Goal: Task Accomplishment & Management: Manage account settings

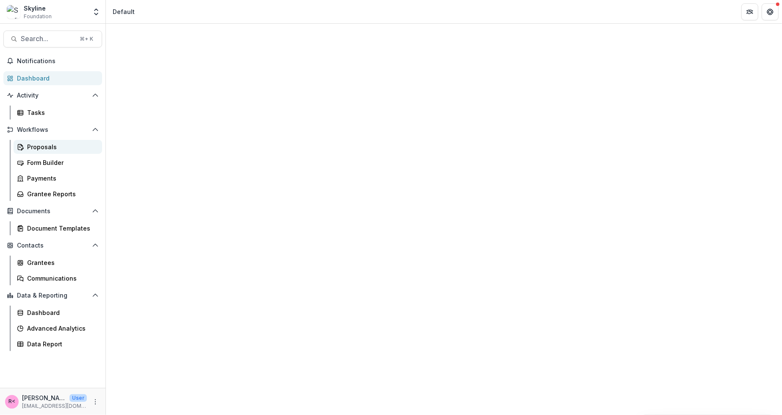
click at [60, 149] on div "Proposals" at bounding box center [61, 146] width 68 height 9
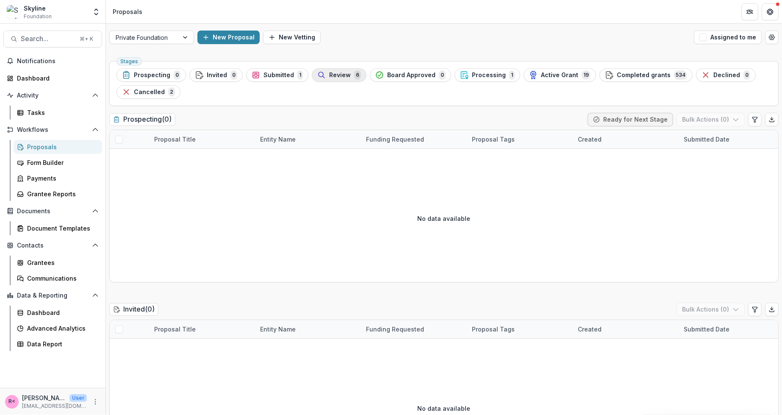
click at [333, 74] on span "Review" at bounding box center [340, 75] width 22 height 7
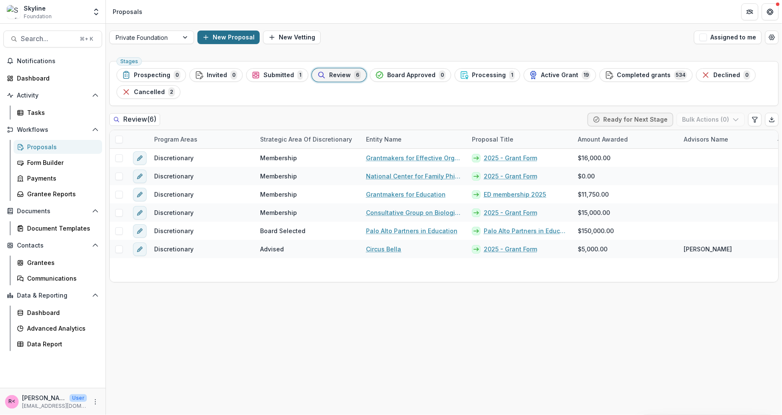
click at [238, 39] on button "New Proposal" at bounding box center [228, 38] width 62 height 14
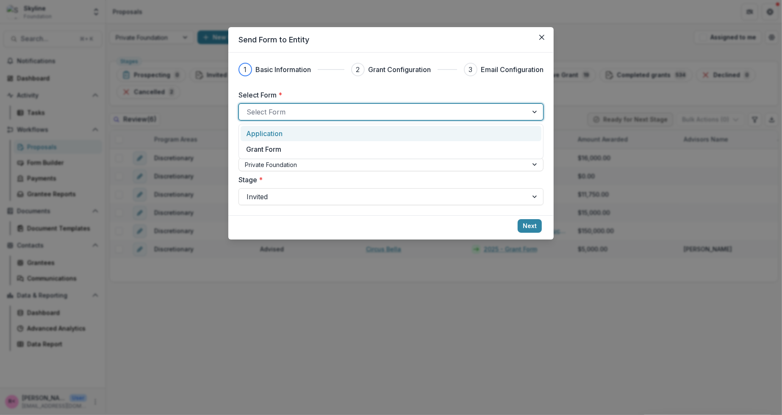
click at [313, 110] on div at bounding box center [384, 112] width 274 height 12
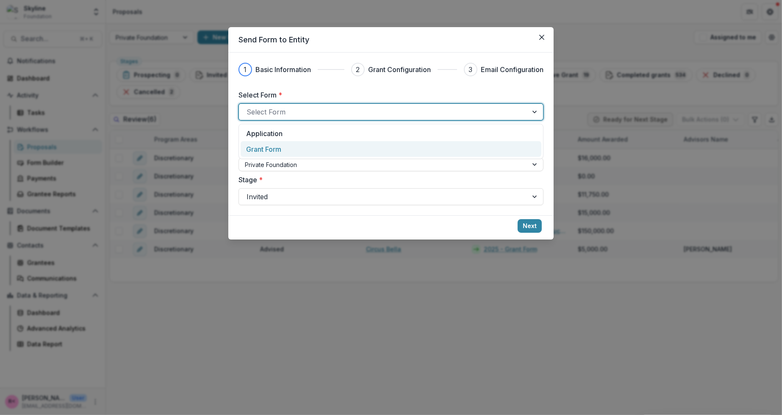
click at [298, 147] on div "Grant Form" at bounding box center [391, 149] width 290 height 10
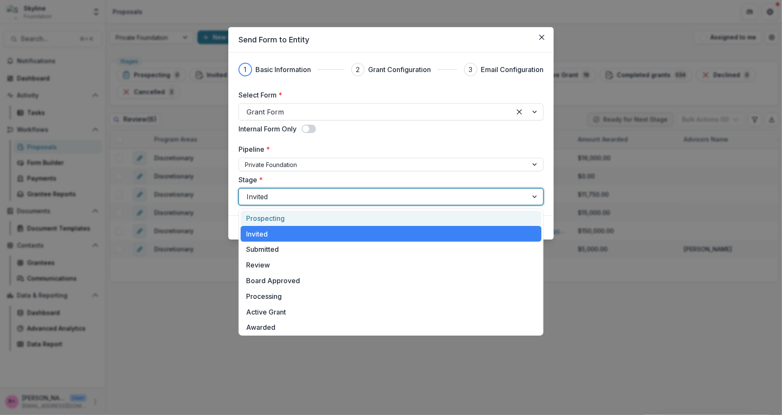
click at [280, 193] on div at bounding box center [384, 197] width 274 height 12
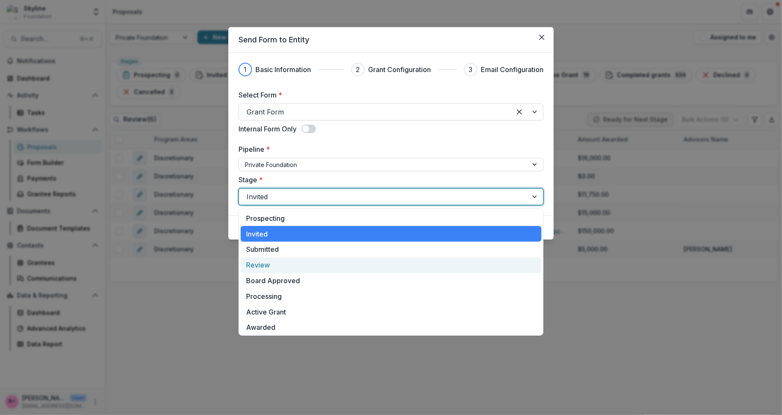
click at [281, 268] on div "Review" at bounding box center [391, 265] width 301 height 16
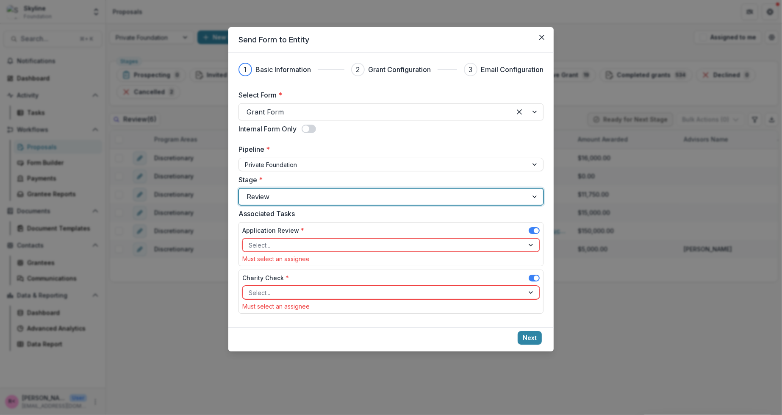
click at [532, 231] on span at bounding box center [534, 230] width 11 height 7
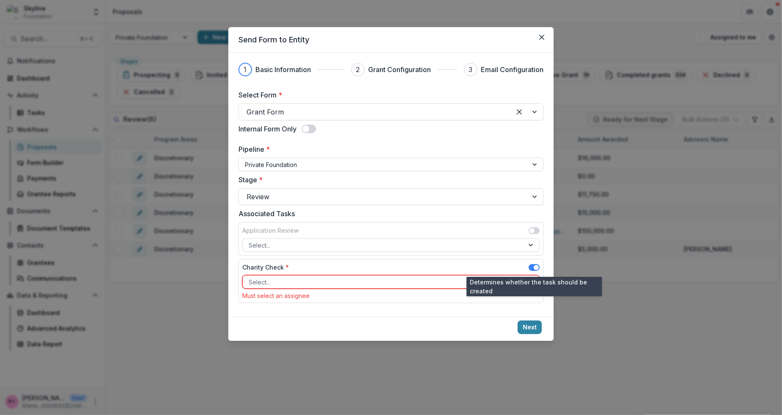
click at [532, 266] on span at bounding box center [534, 267] width 11 height 7
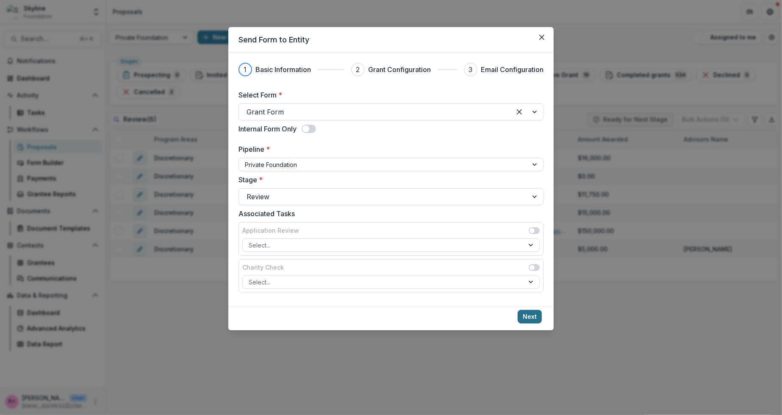
click at [529, 315] on button "Next" at bounding box center [530, 317] width 24 height 14
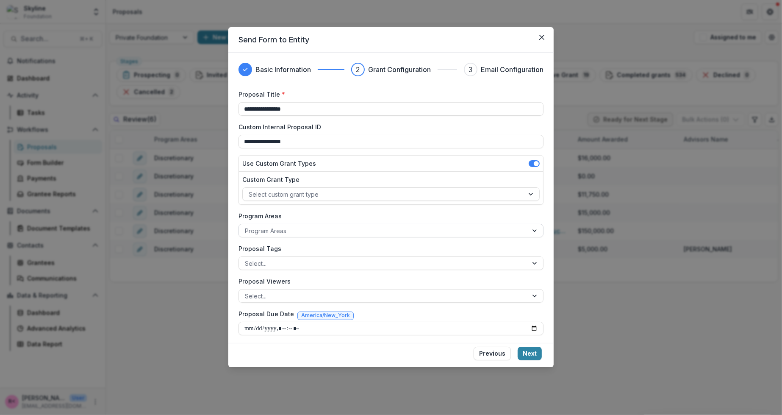
click at [266, 230] on div at bounding box center [383, 230] width 277 height 11
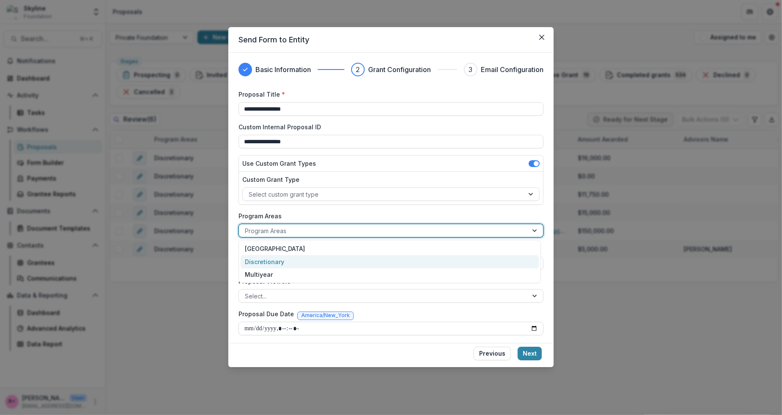
click at [269, 261] on div "Discretionary" at bounding box center [390, 261] width 298 height 13
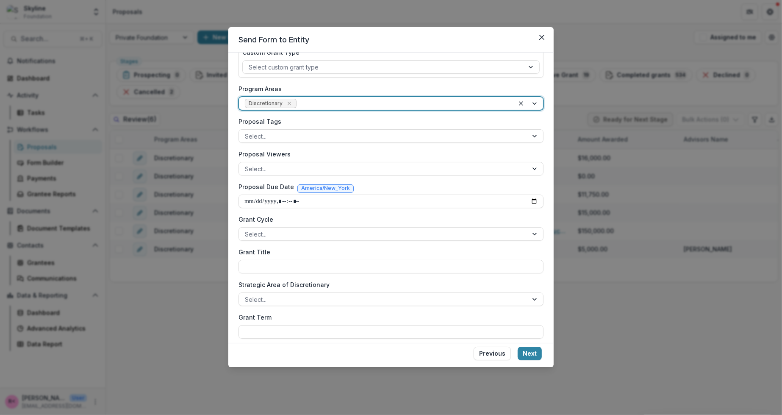
scroll to position [134, 0]
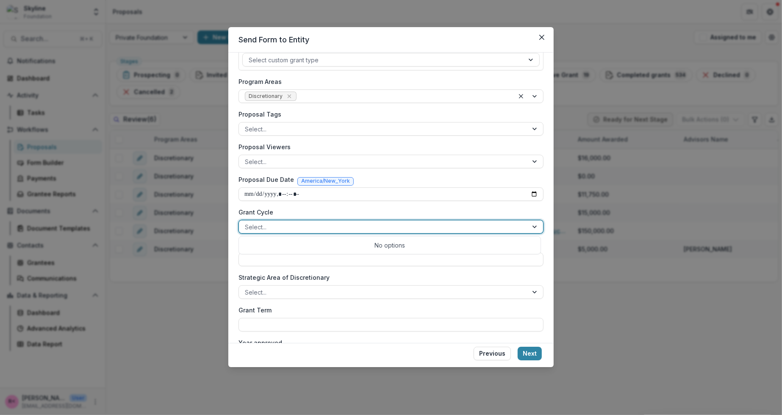
click at [259, 224] on div at bounding box center [383, 227] width 277 height 11
type input "****"
click at [311, 211] on label "Grant Cycle" at bounding box center [389, 212] width 300 height 9
click at [255, 222] on input "Grant Cycle" at bounding box center [250, 226] width 10 height 9
click at [274, 261] on input "Grant Title" at bounding box center [391, 260] width 305 height 14
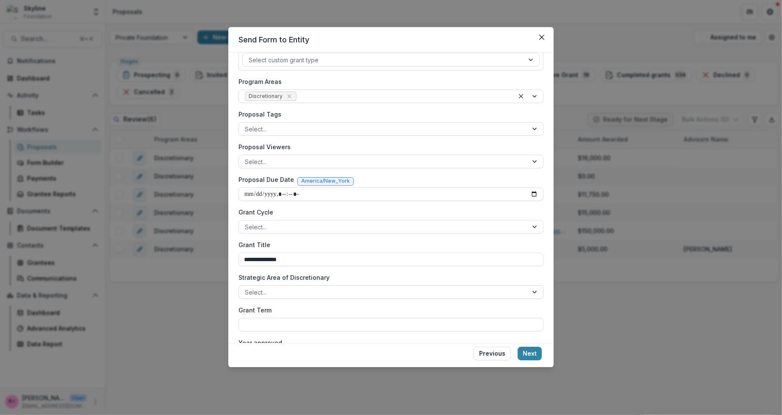
type input "**********"
click at [284, 288] on div at bounding box center [383, 292] width 277 height 11
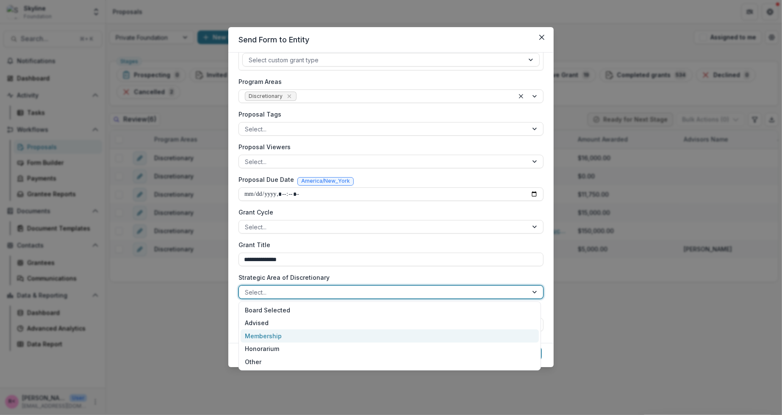
drag, startPoint x: 274, startPoint y: 319, endPoint x: 275, endPoint y: 334, distance: 15.3
click at [275, 334] on div "Board Selected Advised Membership Honorarium Other" at bounding box center [390, 335] width 302 height 69
click at [275, 334] on div "Membership" at bounding box center [390, 335] width 298 height 13
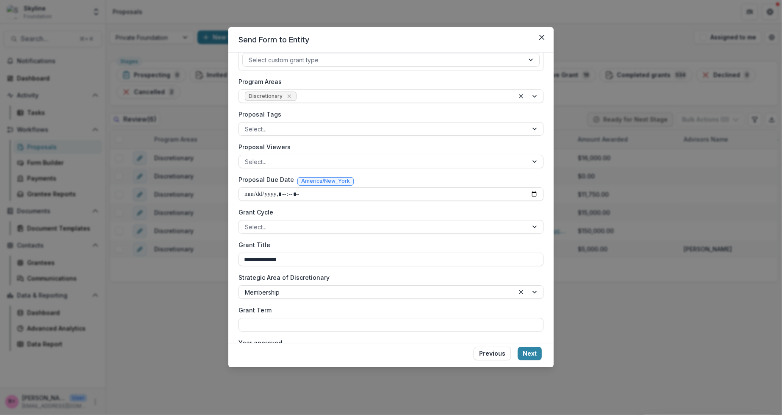
click at [346, 270] on div "**********" at bounding box center [391, 160] width 305 height 408
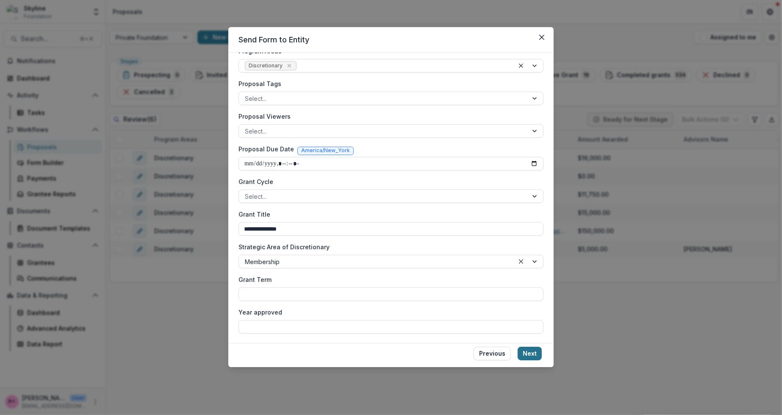
click at [534, 354] on button "Next" at bounding box center [530, 354] width 24 height 14
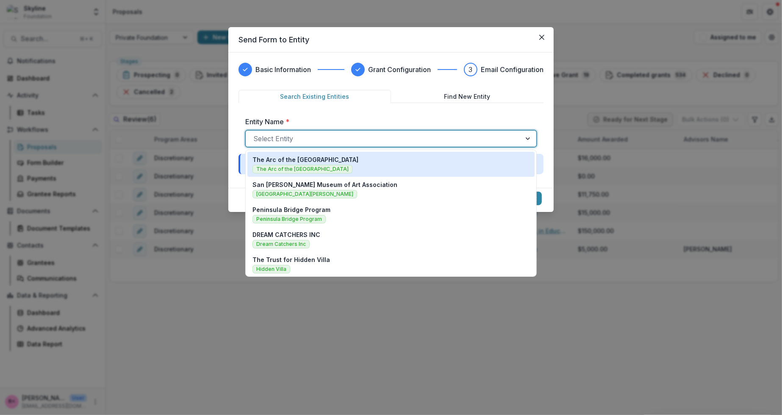
click at [308, 140] on div at bounding box center [383, 139] width 260 height 12
paste input "**********"
type input "**********"
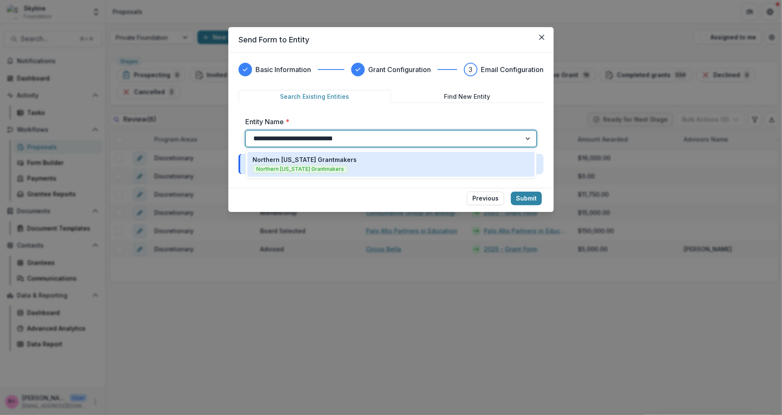
click at [346, 163] on div "Northern California Grantmakers Northern California Grantmakers" at bounding box center [391, 164] width 277 height 18
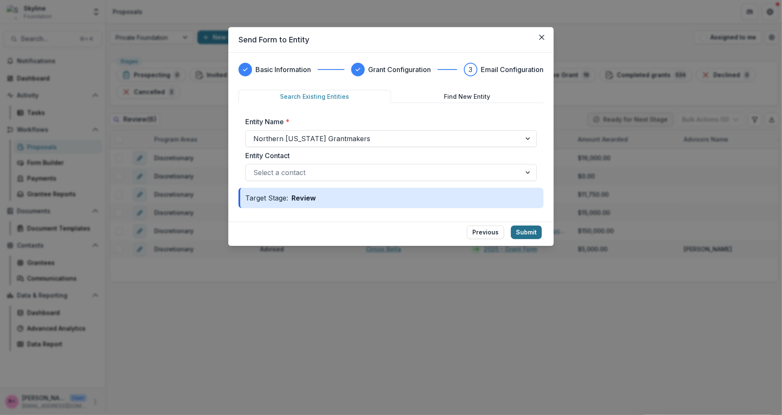
click at [529, 228] on button "Submit" at bounding box center [526, 232] width 31 height 14
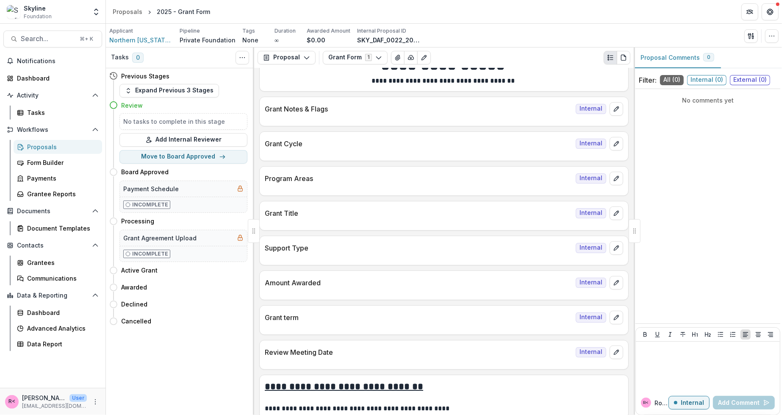
scroll to position [26, 0]
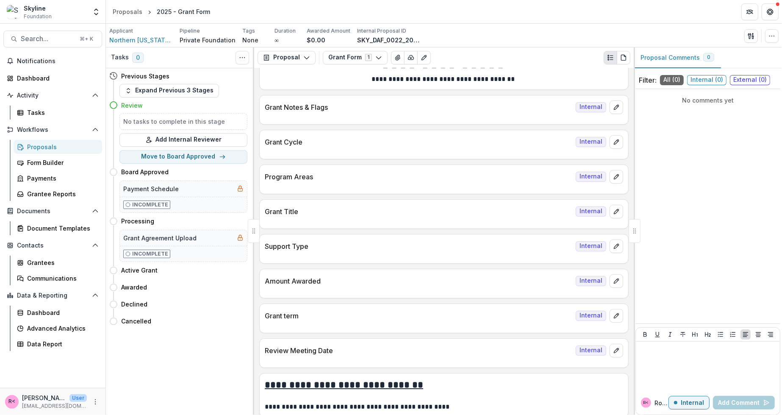
click at [309, 312] on p "Grant term" at bounding box center [419, 316] width 308 height 10
click at [613, 314] on icon "edit" at bounding box center [616, 315] width 7 height 7
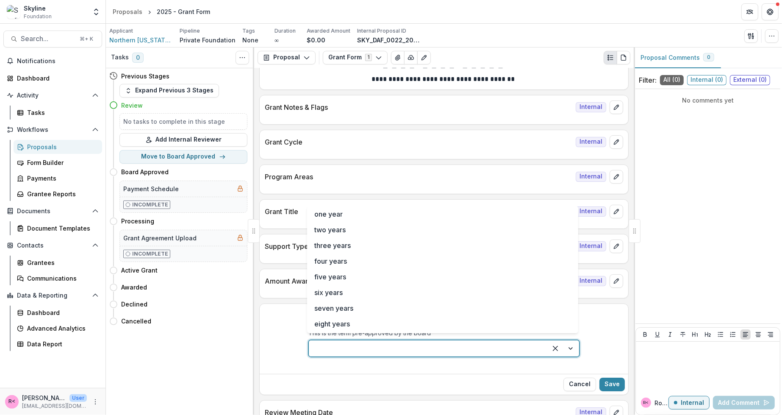
click at [400, 344] on div at bounding box center [427, 348] width 223 height 12
click at [331, 213] on div "one year" at bounding box center [443, 214] width 268 height 16
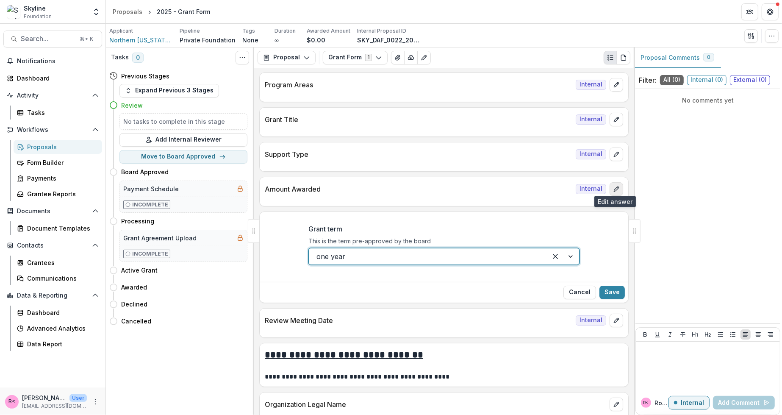
click at [614, 186] on icon "edit" at bounding box center [616, 188] width 5 height 5
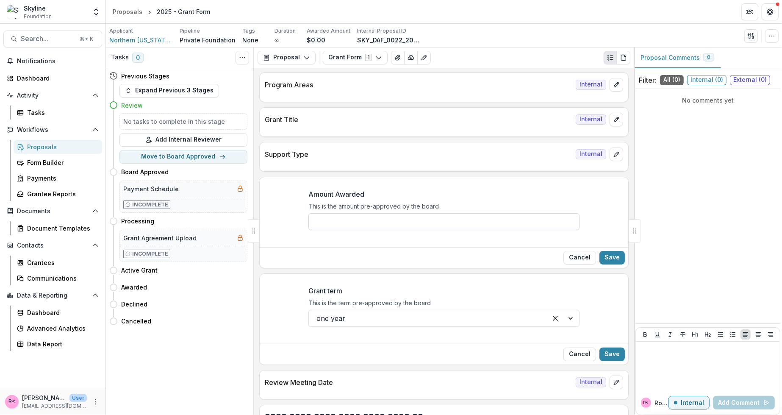
click at [386, 224] on input "Amount Awarded" at bounding box center [443, 221] width 271 height 17
paste input "*******"
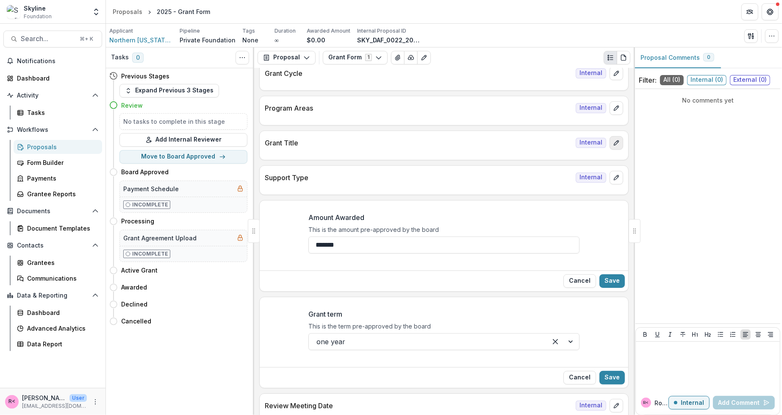
type input "*******"
click at [615, 140] on icon "edit" at bounding box center [616, 142] width 5 height 5
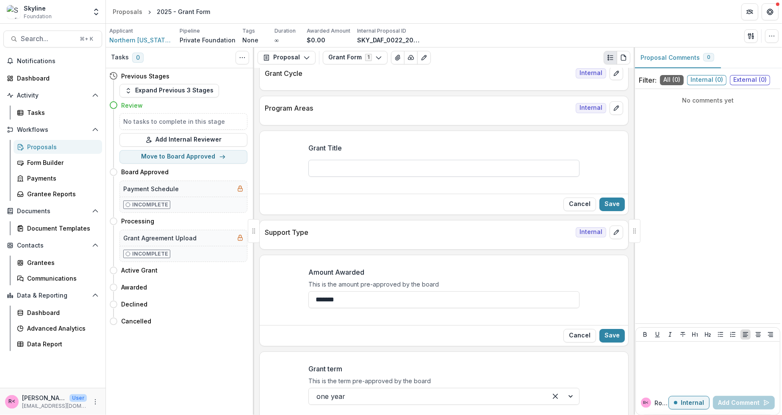
click at [456, 168] on input "Grant Title" at bounding box center [443, 168] width 271 height 17
type input "**********"
click at [616, 230] on icon "edit" at bounding box center [616, 232] width 5 height 5
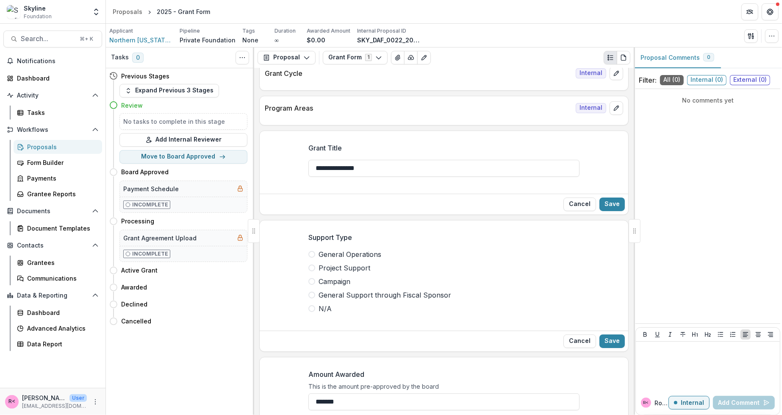
click at [402, 250] on label "General Operations" at bounding box center [443, 254] width 271 height 10
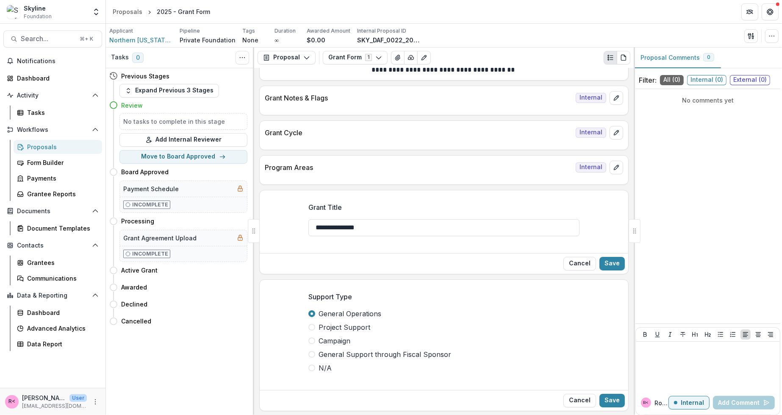
scroll to position [24, 0]
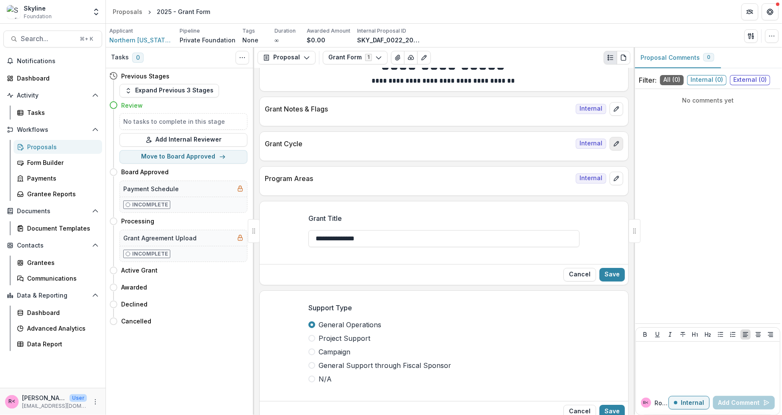
click at [613, 144] on icon "edit" at bounding box center [616, 143] width 7 height 7
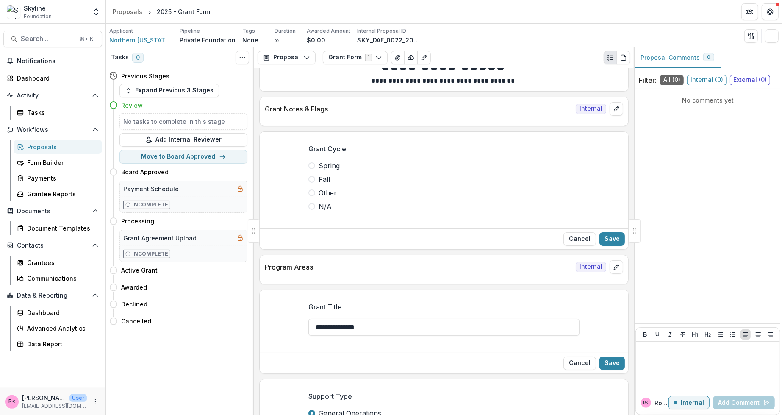
click at [365, 178] on label "Fall" at bounding box center [443, 179] width 271 height 10
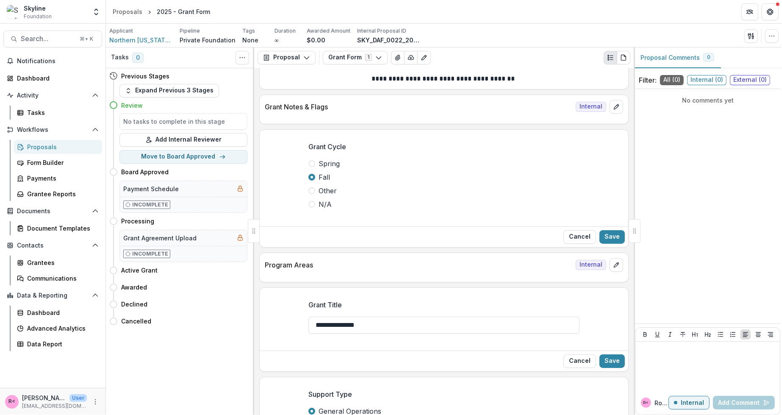
scroll to position [0, 0]
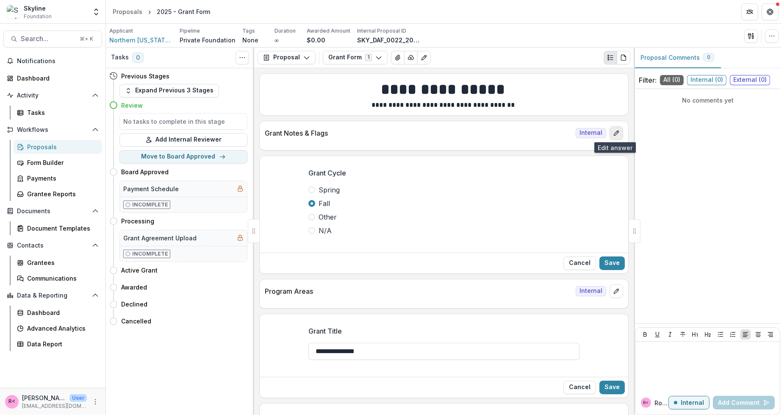
click at [614, 133] on icon "edit" at bounding box center [616, 132] width 5 height 5
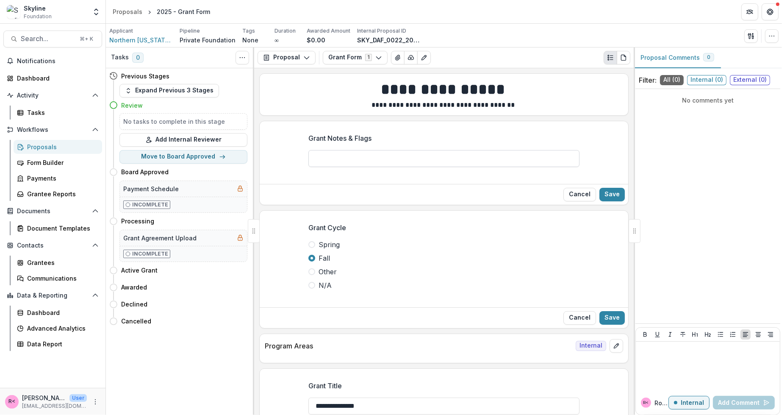
click at [373, 154] on input "Grant Notes & Flags" at bounding box center [443, 158] width 271 height 17
paste input "********"
click at [338, 158] on input "**********" at bounding box center [443, 158] width 271 height 17
click at [382, 158] on input "**********" at bounding box center [443, 158] width 271 height 17
type input "**********"
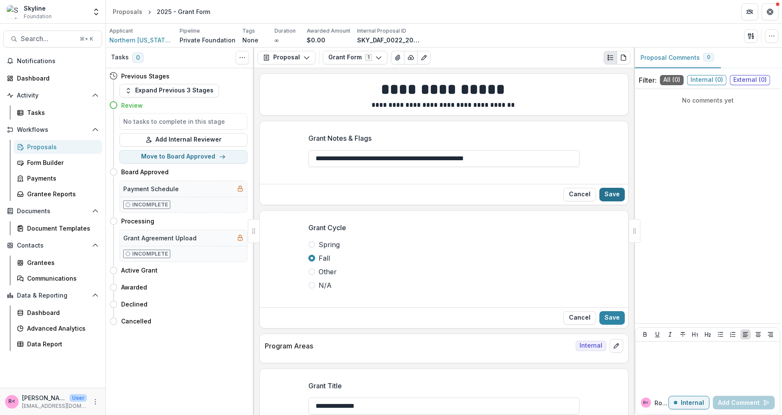
click at [610, 192] on button "Save" at bounding box center [611, 195] width 25 height 14
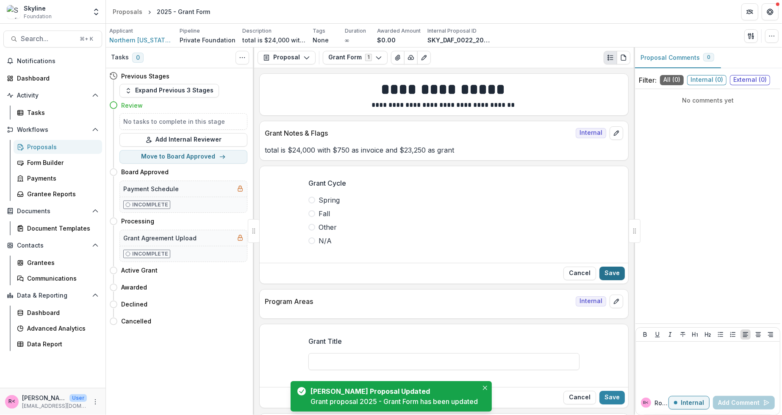
click at [612, 272] on button "Save" at bounding box center [611, 273] width 25 height 14
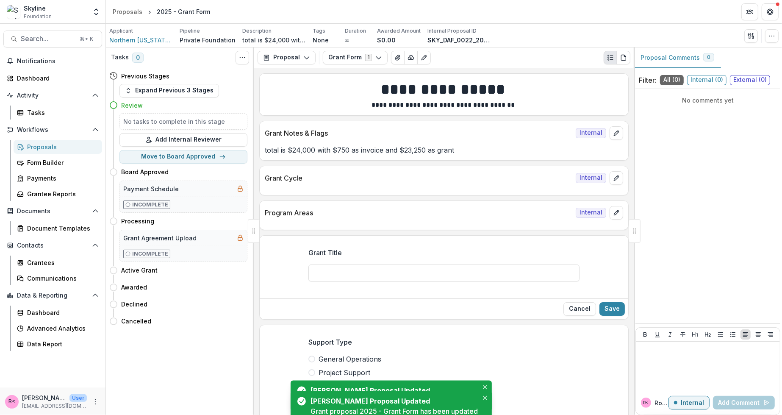
click at [321, 213] on p "Program Areas" at bounding box center [419, 213] width 308 height 10
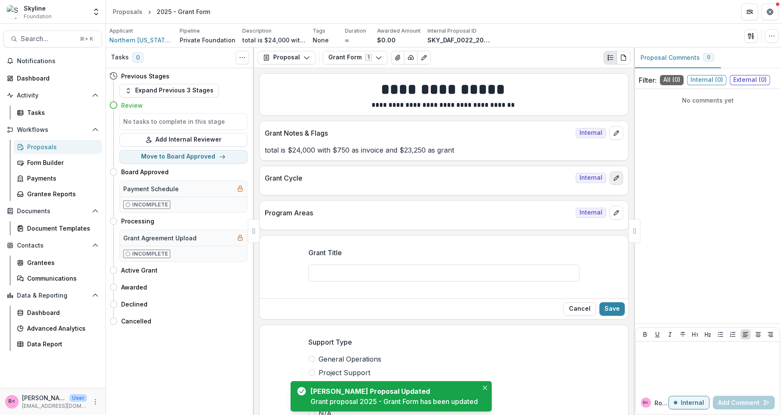
click at [615, 178] on icon "edit" at bounding box center [616, 178] width 7 height 7
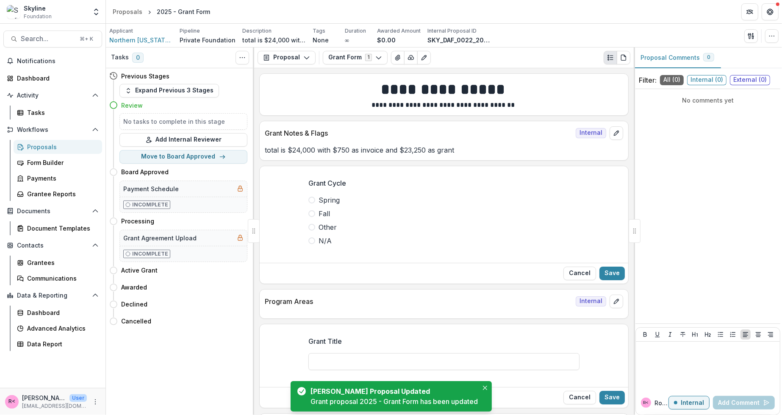
click at [320, 212] on span "Fall" at bounding box center [324, 213] width 11 height 10
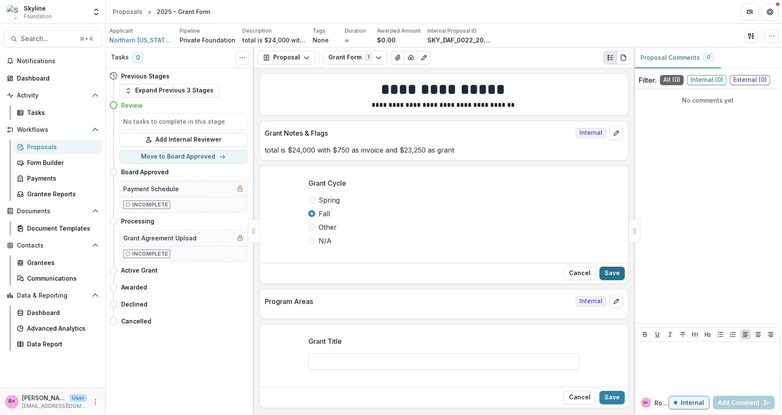
click at [612, 269] on button "Save" at bounding box center [611, 273] width 25 height 14
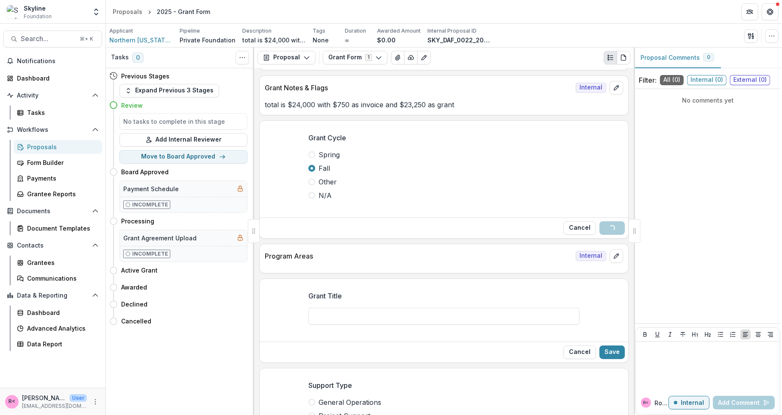
scroll to position [46, 0]
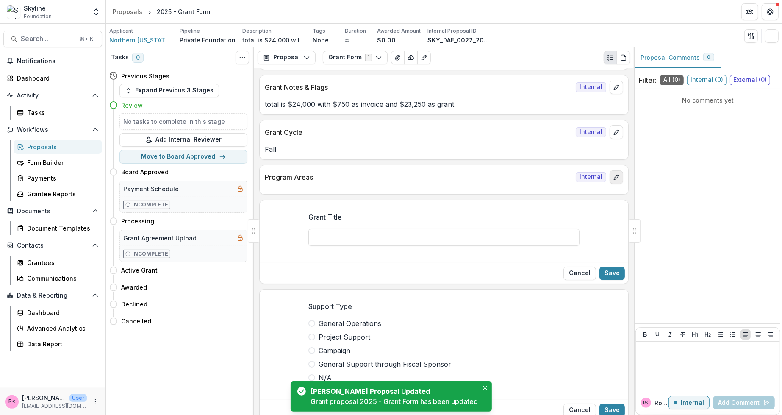
click at [616, 177] on icon "edit" at bounding box center [616, 177] width 7 height 7
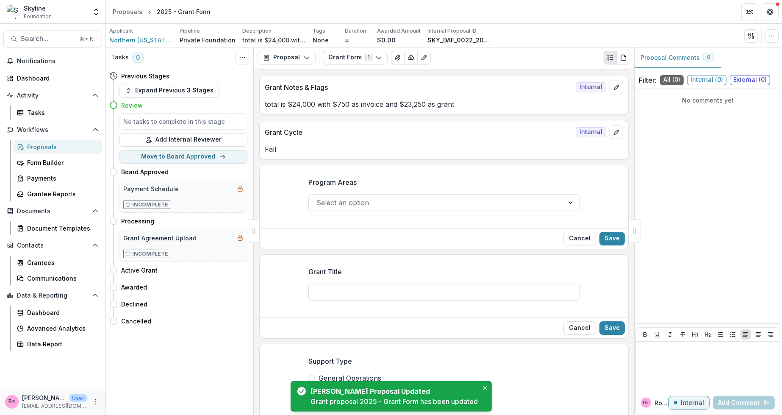
click at [372, 198] on div at bounding box center [436, 203] width 240 height 12
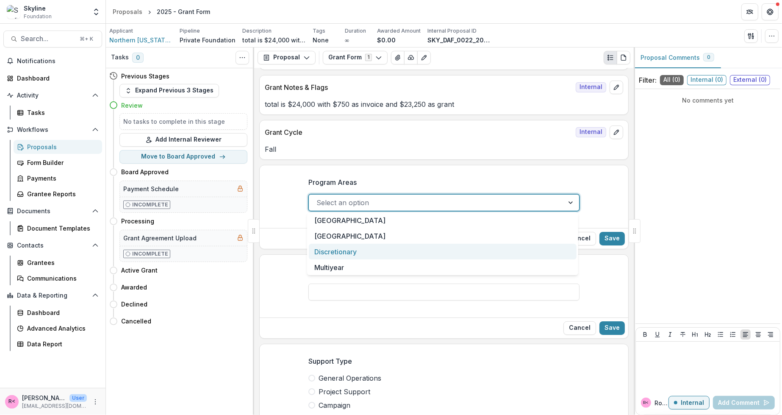
click at [353, 253] on div "Discretionary" at bounding box center [443, 252] width 268 height 16
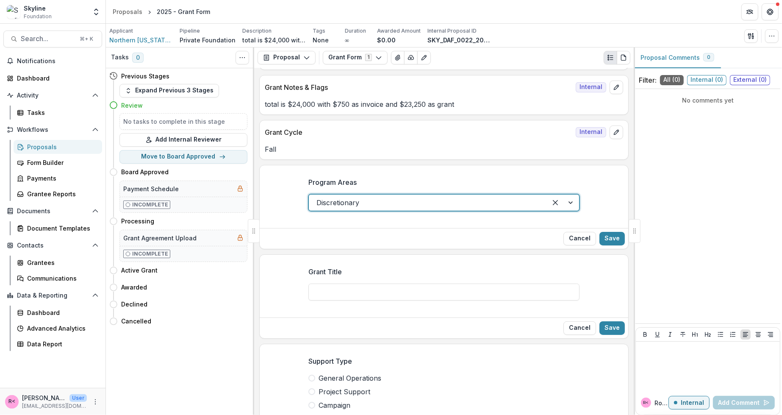
click at [406, 236] on div "Cancel Save" at bounding box center [444, 238] width 369 height 21
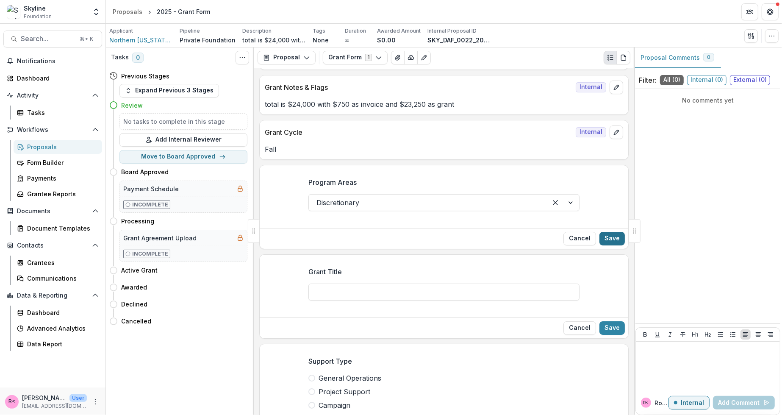
click at [607, 241] on button "Save" at bounding box center [611, 239] width 25 height 14
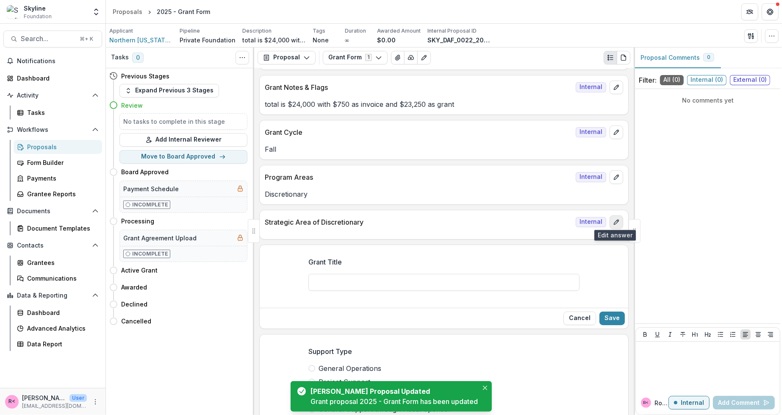
click at [613, 220] on icon "edit" at bounding box center [616, 222] width 7 height 7
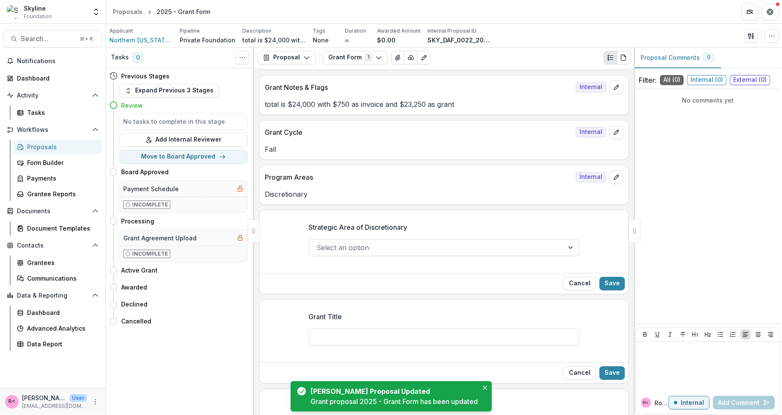
click at [361, 247] on div at bounding box center [436, 247] width 240 height 12
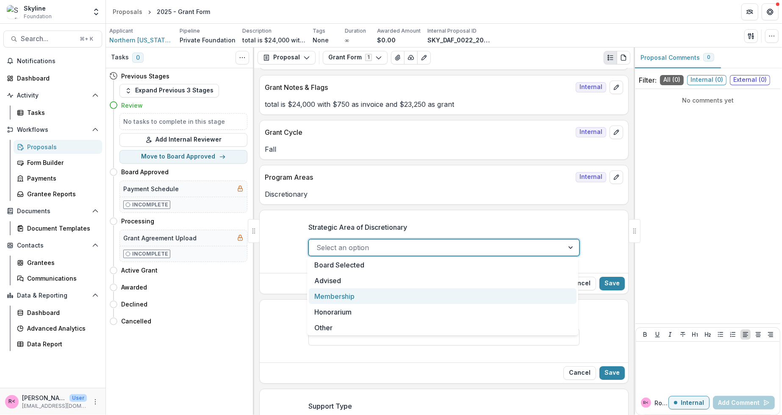
click at [348, 294] on div "Membership" at bounding box center [443, 296] width 268 height 16
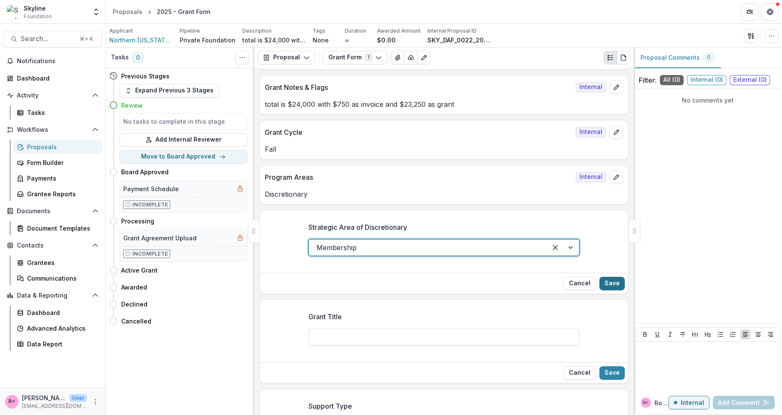
click at [605, 283] on button "Save" at bounding box center [611, 284] width 25 height 14
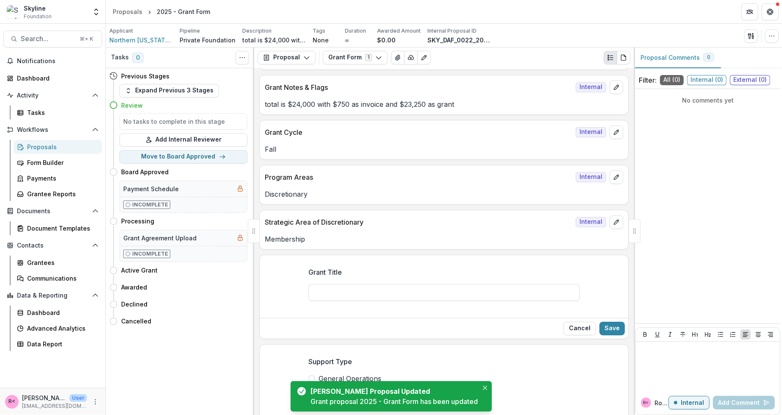
scroll to position [75, 0]
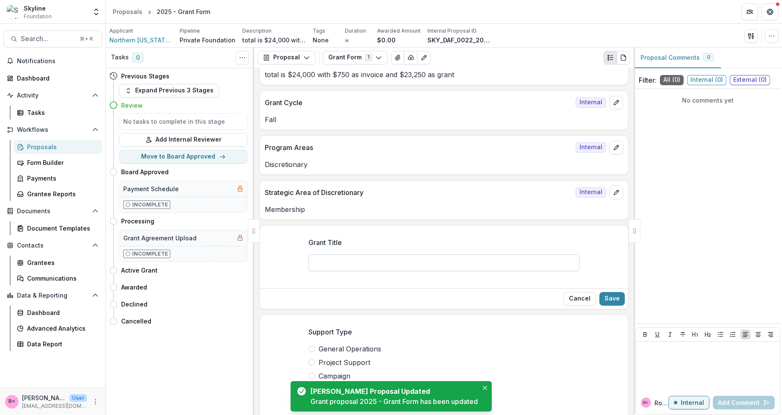
click at [343, 258] on input "Grant Title" at bounding box center [443, 262] width 271 height 17
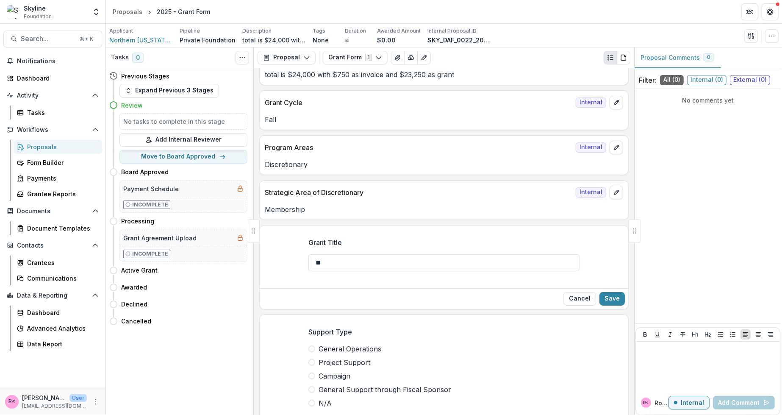
type input "**********"
click at [609, 297] on button "Save" at bounding box center [611, 299] width 25 height 14
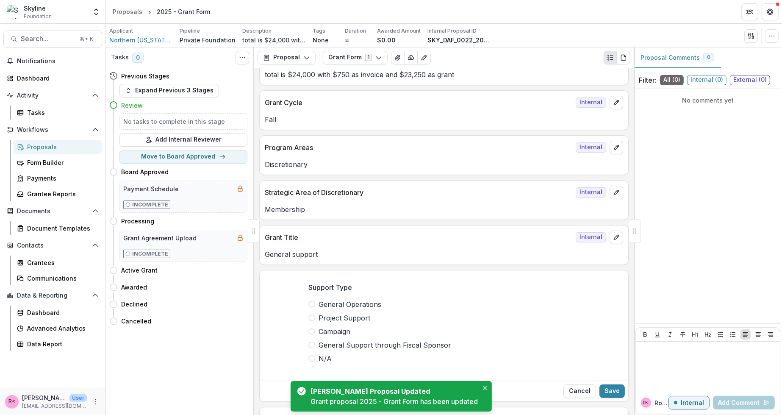
click at [310, 301] on span at bounding box center [311, 304] width 7 height 7
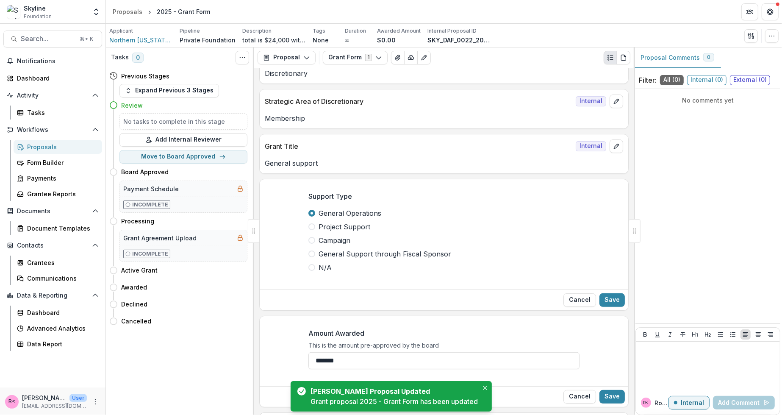
scroll to position [178, 0]
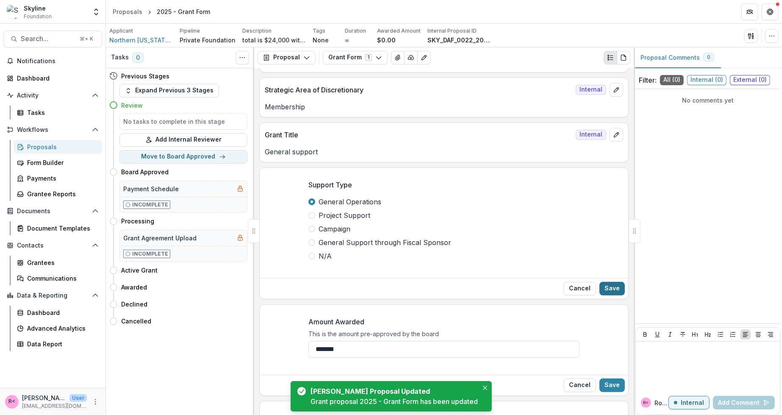
click at [609, 286] on button "Save" at bounding box center [611, 289] width 25 height 14
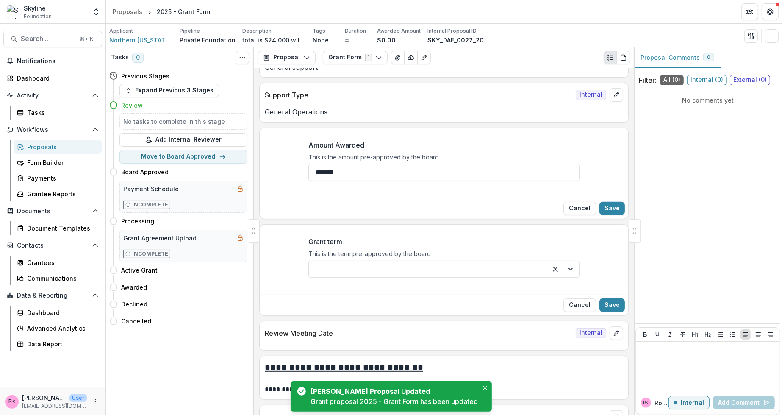
scroll to position [274, 0]
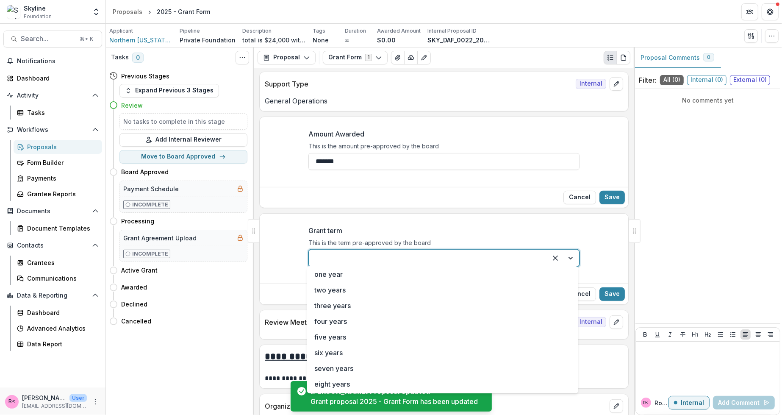
click at [569, 255] on div at bounding box center [563, 258] width 32 height 16
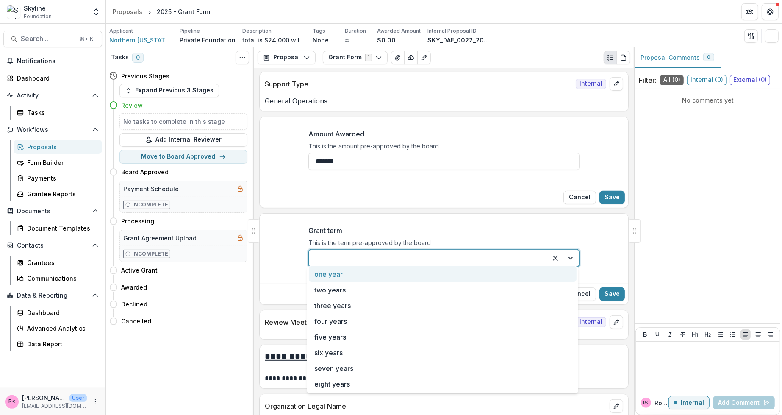
click at [488, 280] on div "one year" at bounding box center [443, 274] width 268 height 16
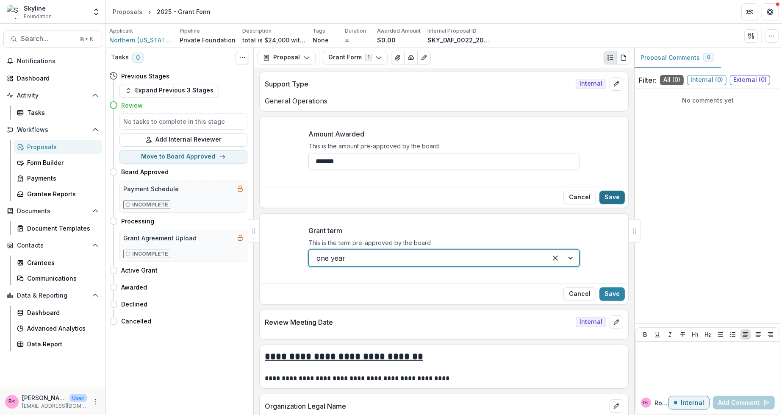
click at [613, 194] on button "Save" at bounding box center [611, 198] width 25 height 14
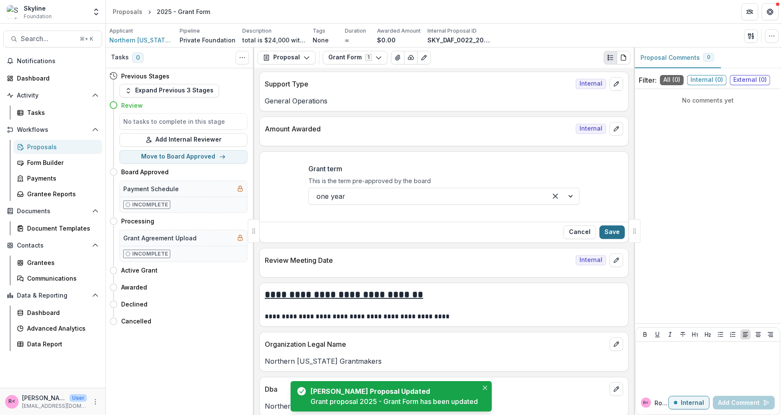
click at [613, 231] on button "Save" at bounding box center [611, 232] width 25 height 14
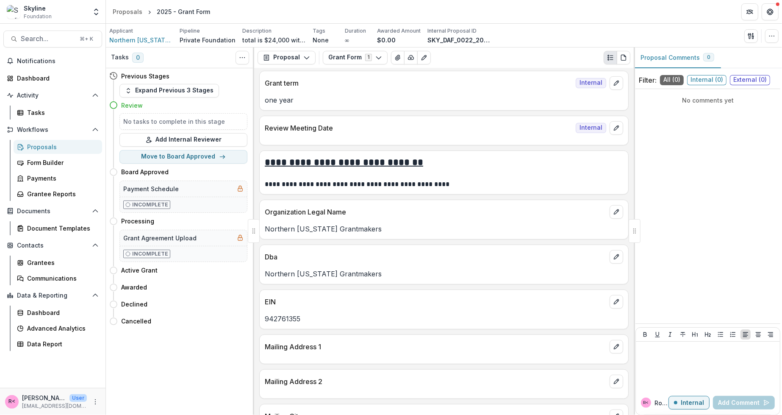
scroll to position [0, 0]
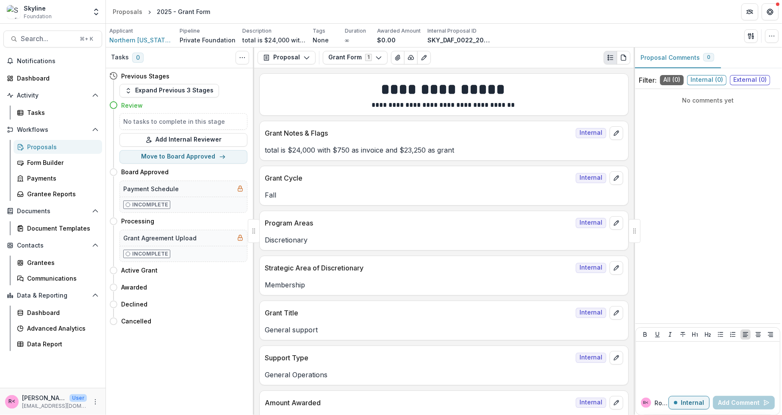
click at [73, 145] on div "Proposals" at bounding box center [61, 146] width 68 height 9
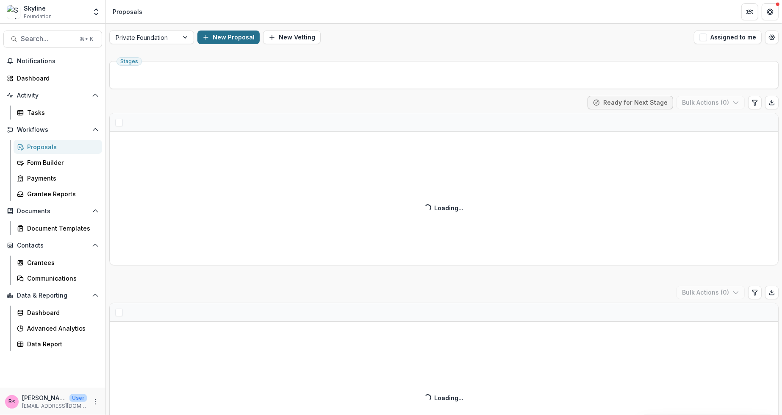
click at [224, 37] on button "New Proposal" at bounding box center [228, 38] width 62 height 14
click at [363, 115] on div at bounding box center [384, 112] width 274 height 12
click at [342, 111] on div at bounding box center [384, 112] width 274 height 12
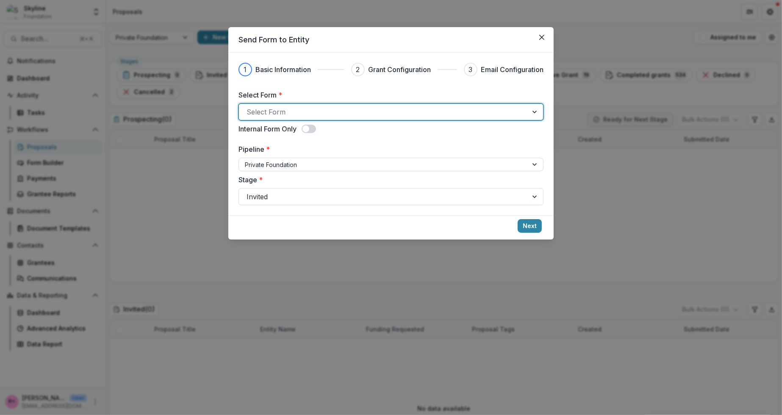
click at [534, 110] on div at bounding box center [535, 112] width 15 height 16
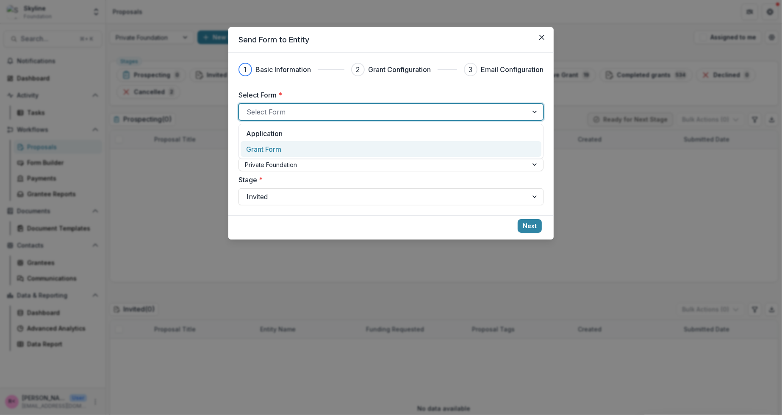
click at [448, 147] on div "Grant Form" at bounding box center [391, 149] width 290 height 10
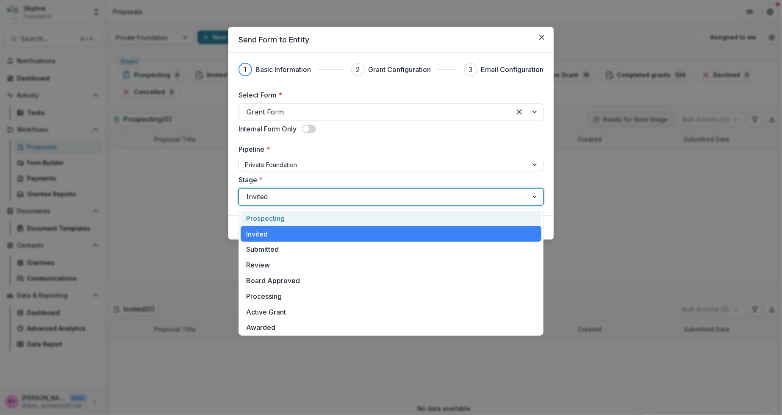
click at [533, 199] on div at bounding box center [535, 197] width 15 height 16
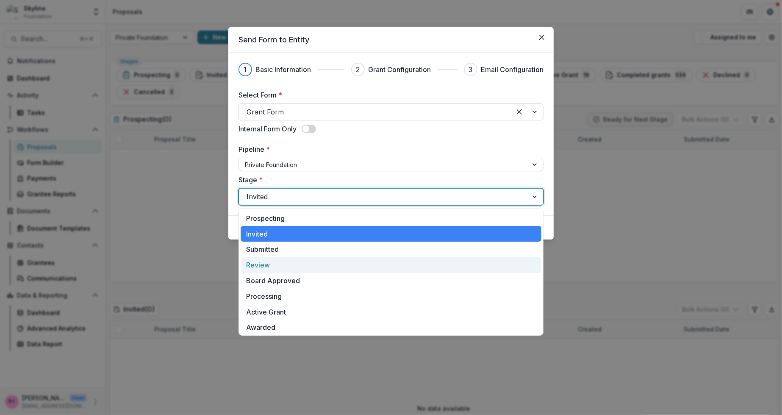
click at [436, 267] on div "Review" at bounding box center [391, 265] width 301 height 16
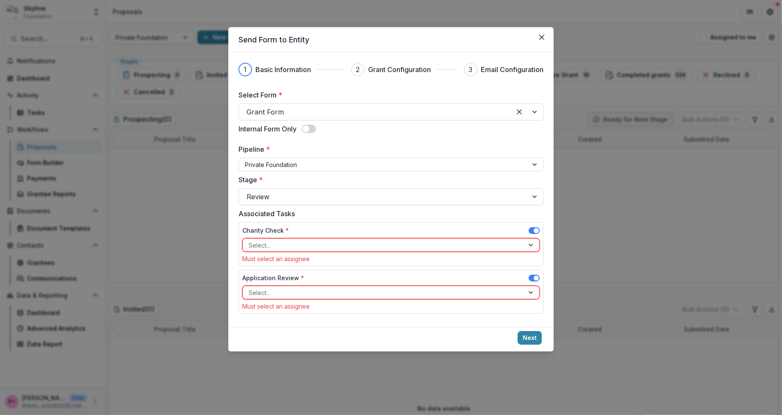
click at [531, 230] on span at bounding box center [534, 230] width 11 height 7
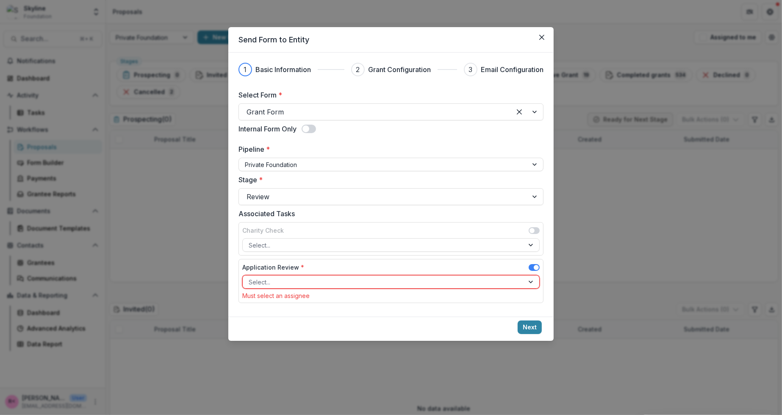
click at [531, 267] on span at bounding box center [534, 267] width 11 height 7
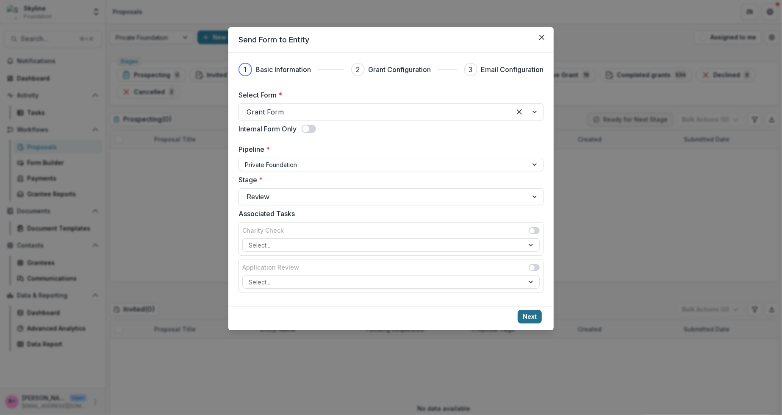
click at [531, 314] on button "Next" at bounding box center [530, 317] width 24 height 14
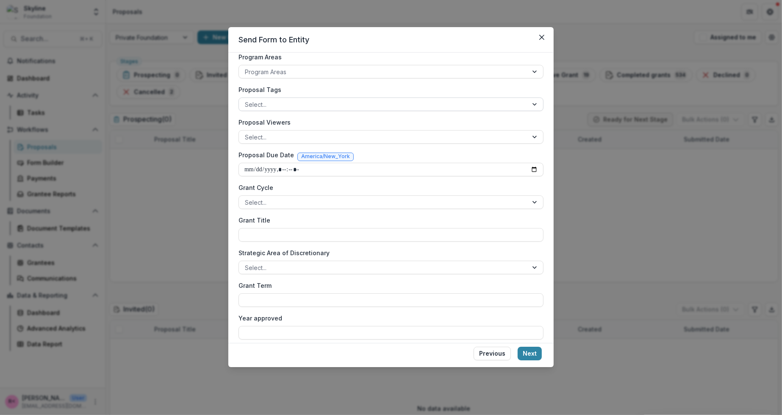
scroll to position [165, 0]
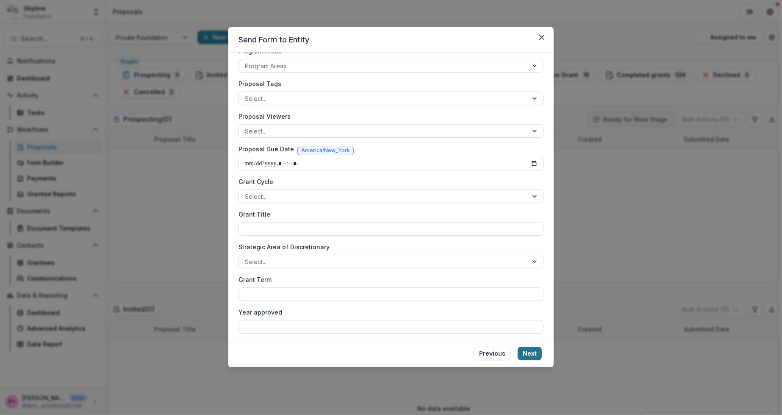
click at [527, 352] on button "Next" at bounding box center [530, 354] width 24 height 14
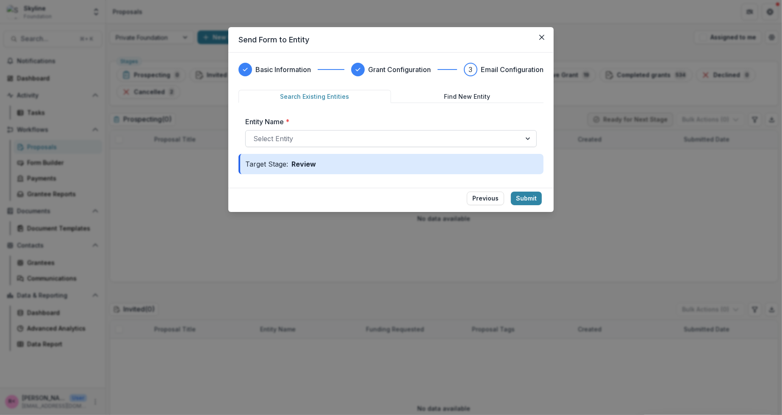
click at [310, 136] on div at bounding box center [383, 139] width 260 height 12
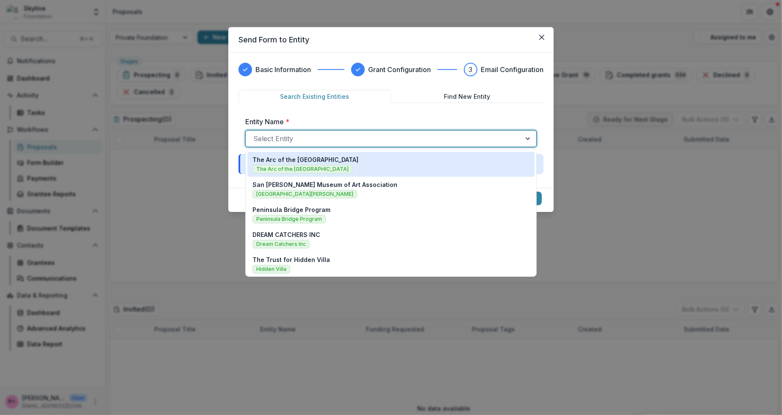
paste input "**********"
type input "**********"
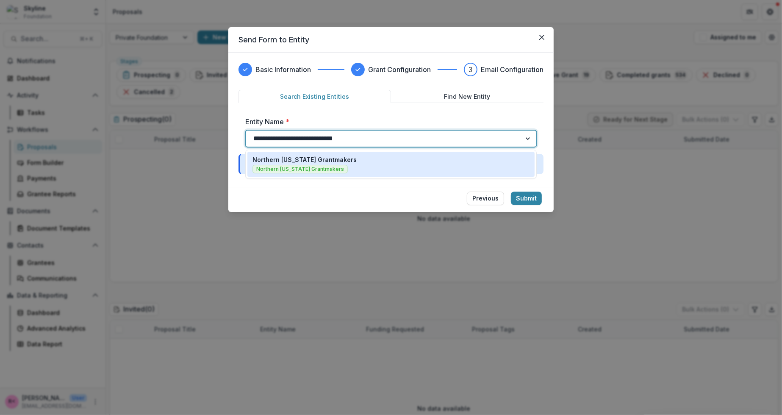
click at [361, 164] on div "Northern California Grantmakers Northern California Grantmakers" at bounding box center [391, 164] width 277 height 18
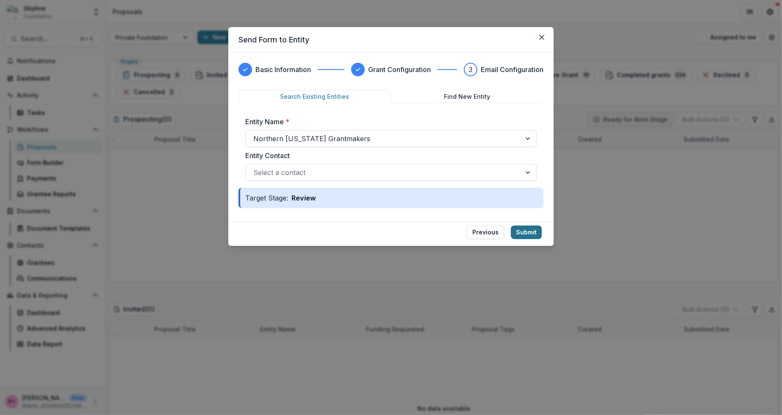
click at [527, 234] on button "Submit" at bounding box center [526, 232] width 31 height 14
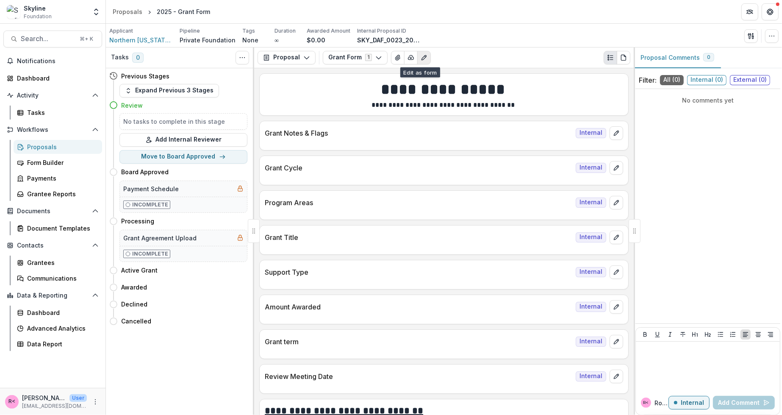
click at [421, 57] on icon "Edit as form" at bounding box center [424, 57] width 7 height 7
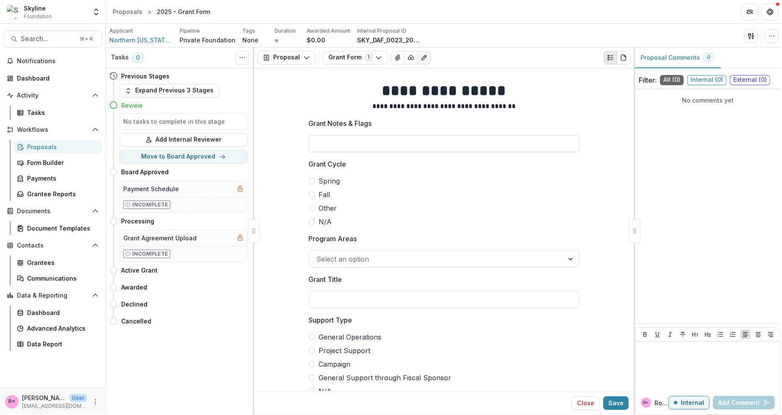
click at [338, 144] on input "Grant Notes & Flags" at bounding box center [443, 143] width 271 height 17
paste input "**********"
click at [338, 142] on input "**********" at bounding box center [443, 143] width 271 height 17
click at [403, 145] on input "**********" at bounding box center [443, 143] width 271 height 17
type input "**********"
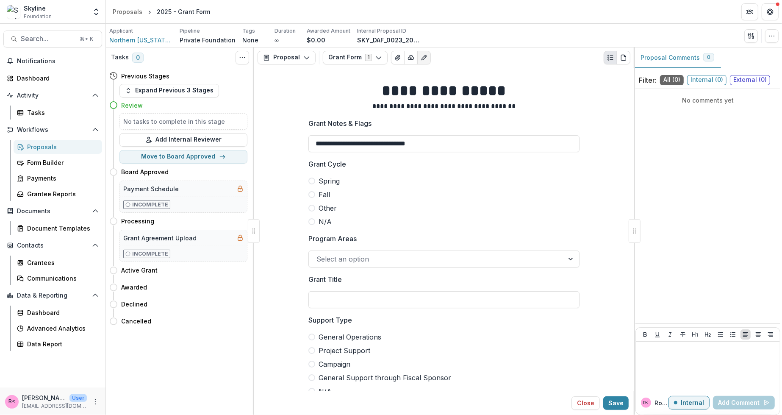
click at [313, 197] on label "Fall" at bounding box center [443, 194] width 271 height 10
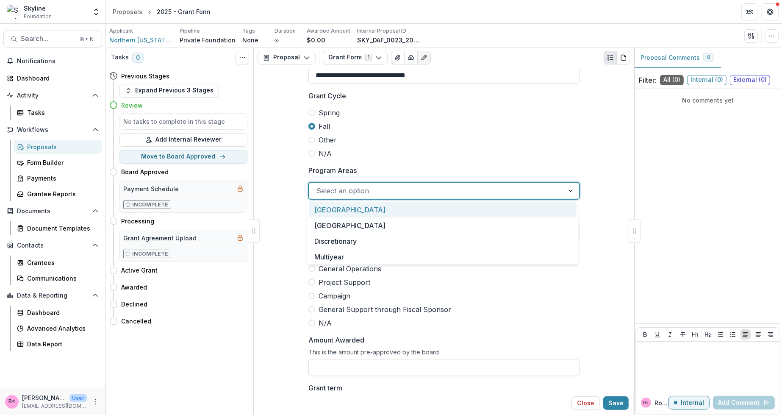
click at [354, 189] on div at bounding box center [436, 191] width 240 height 12
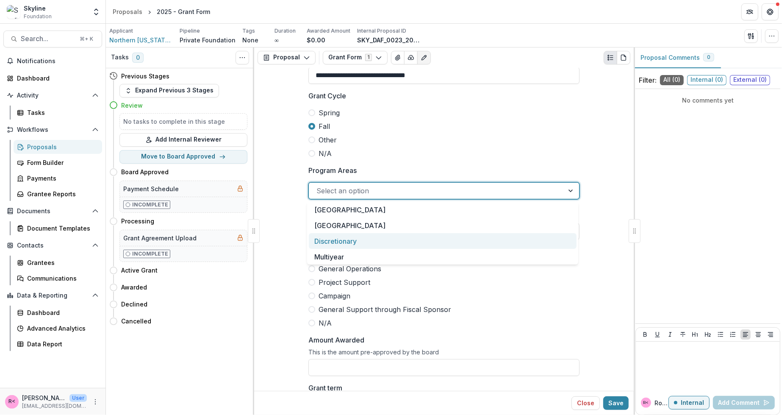
click at [343, 243] on div "Discretionary" at bounding box center [443, 241] width 268 height 16
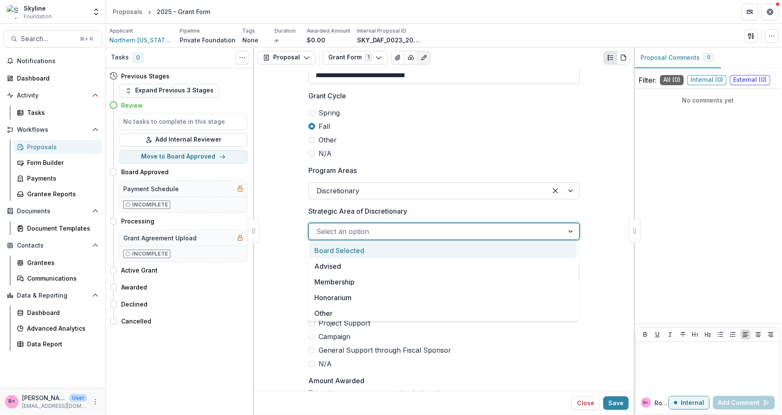
click at [339, 225] on div at bounding box center [436, 231] width 240 height 12
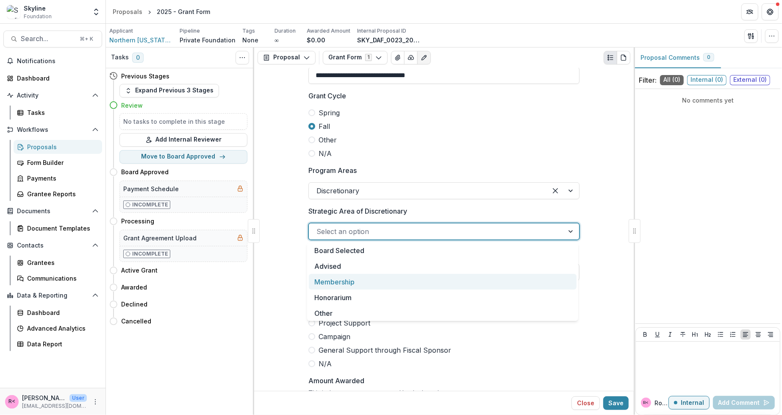
click at [336, 286] on div "Membership" at bounding box center [443, 282] width 268 height 16
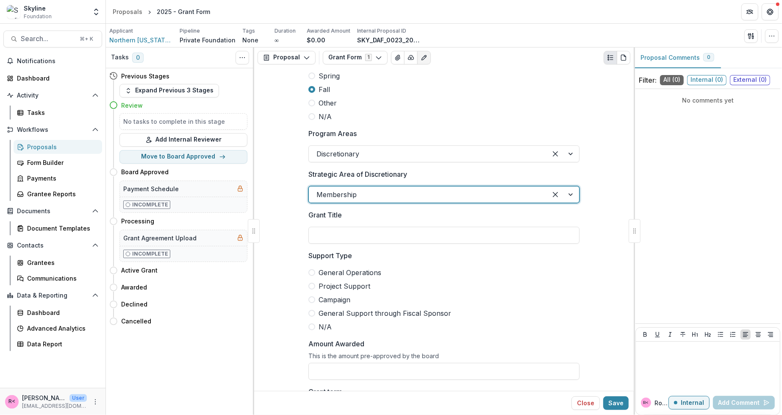
scroll to position [109, 0]
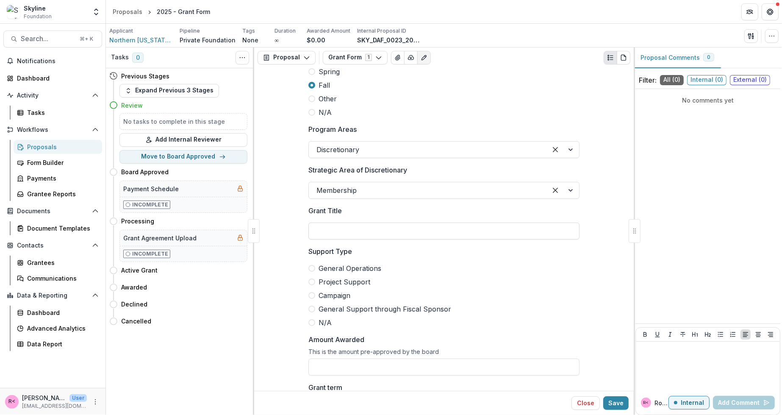
click at [350, 233] on input "Grant Title" at bounding box center [443, 230] width 271 height 17
type input "**********"
click at [324, 267] on span "General Operations" at bounding box center [350, 268] width 63 height 10
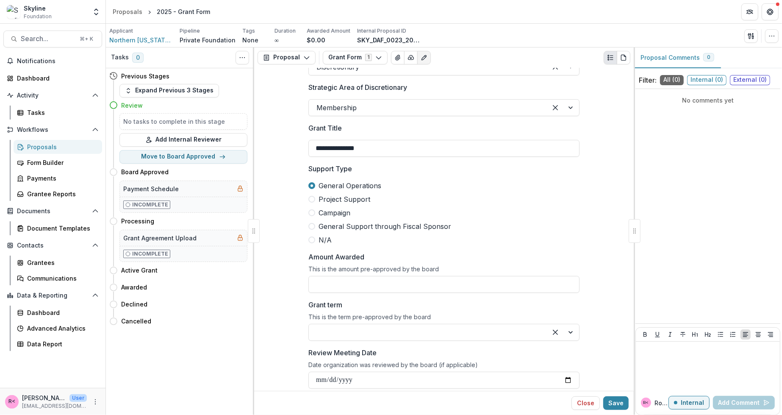
scroll to position [194, 0]
click at [325, 281] on input "Amount Awarded" at bounding box center [443, 282] width 271 height 17
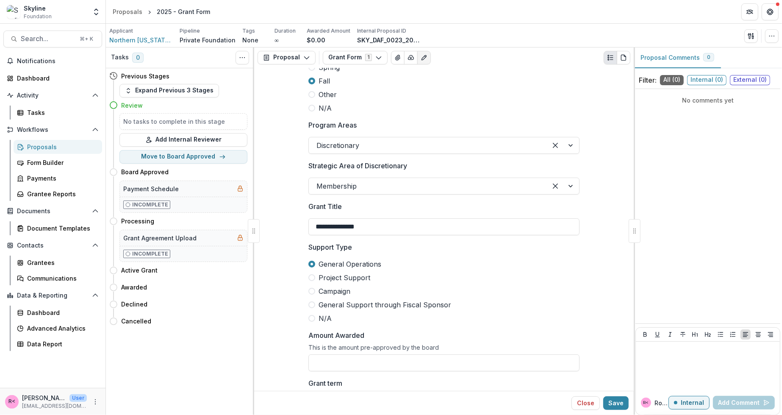
scroll to position [0, 0]
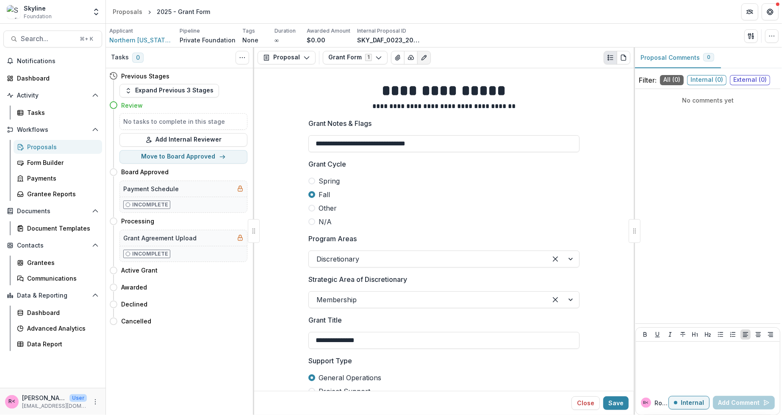
drag, startPoint x: 337, startPoint y: 142, endPoint x: 297, endPoint y: 141, distance: 40.3
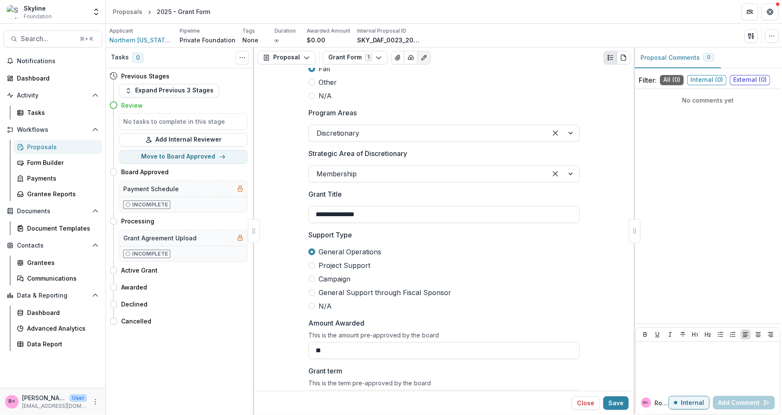
scroll to position [183, 0]
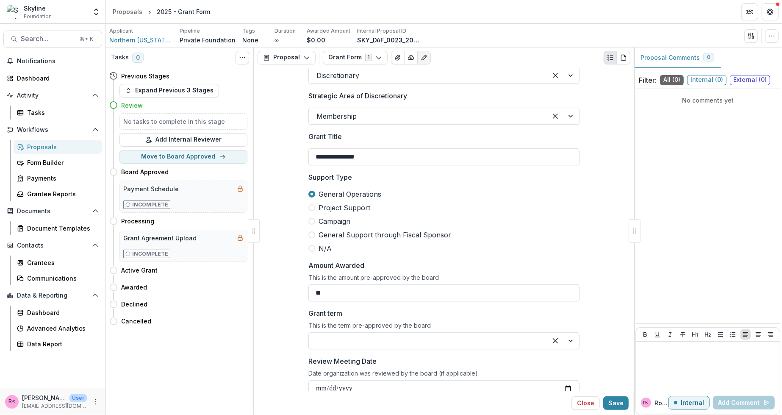
drag, startPoint x: 329, startPoint y: 291, endPoint x: 283, endPoint y: 290, distance: 45.8
paste input "****"
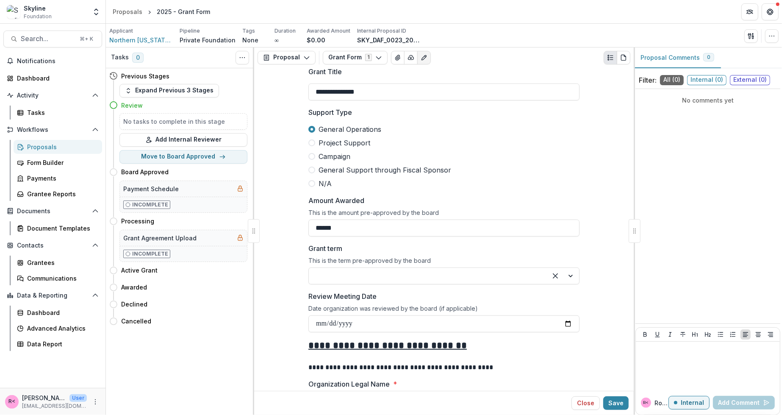
scroll to position [262, 0]
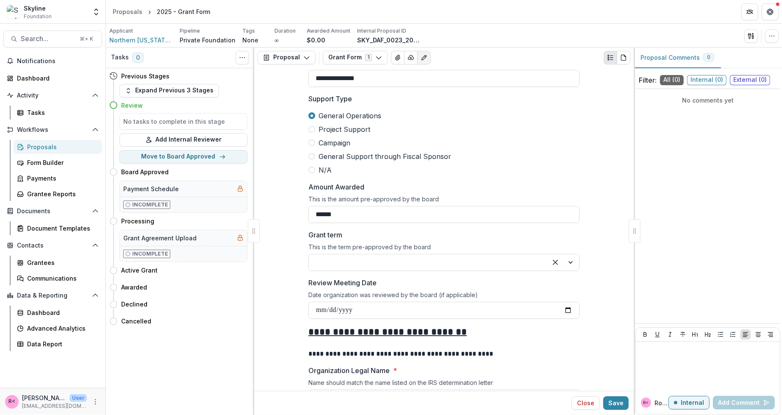
type input "******"
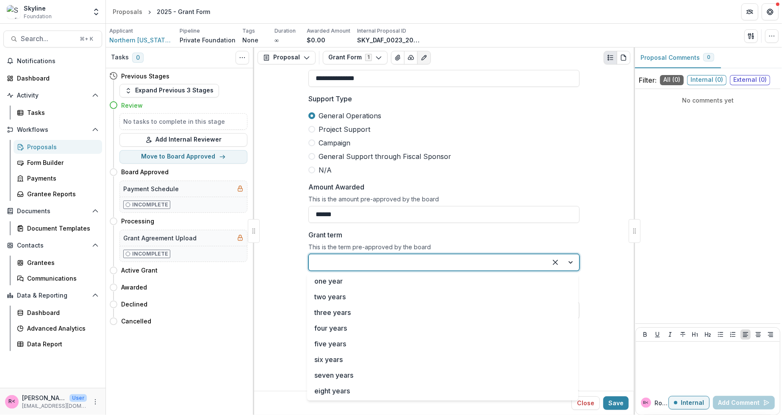
click at [341, 259] on div at bounding box center [427, 262] width 223 height 12
click at [340, 281] on div "one year" at bounding box center [443, 281] width 268 height 16
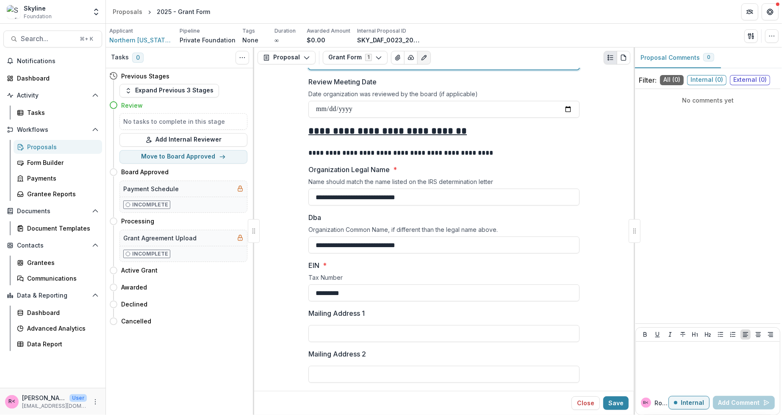
scroll to position [549, 0]
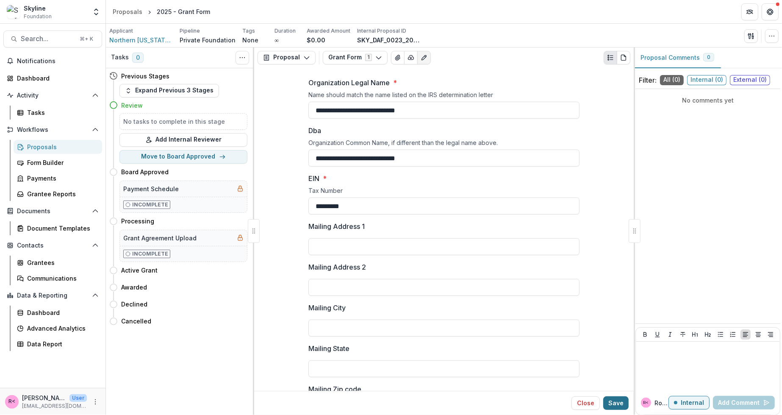
click at [617, 398] on button "Save" at bounding box center [615, 403] width 25 height 14
click at [58, 144] on div "Proposals" at bounding box center [61, 146] width 68 height 9
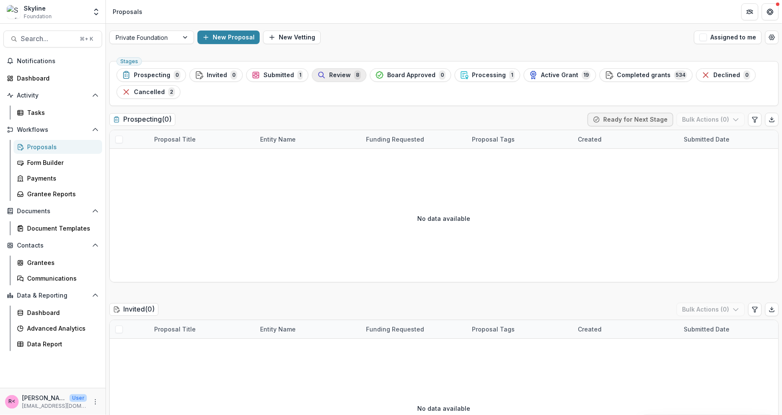
click at [339, 75] on span "Review" at bounding box center [340, 75] width 22 height 7
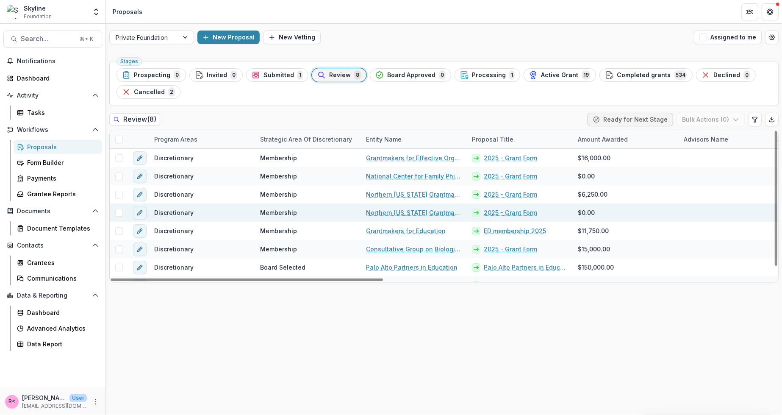
click at [117, 212] on span at bounding box center [119, 213] width 8 height 8
click at [738, 120] on icon "button" at bounding box center [736, 119] width 7 height 7
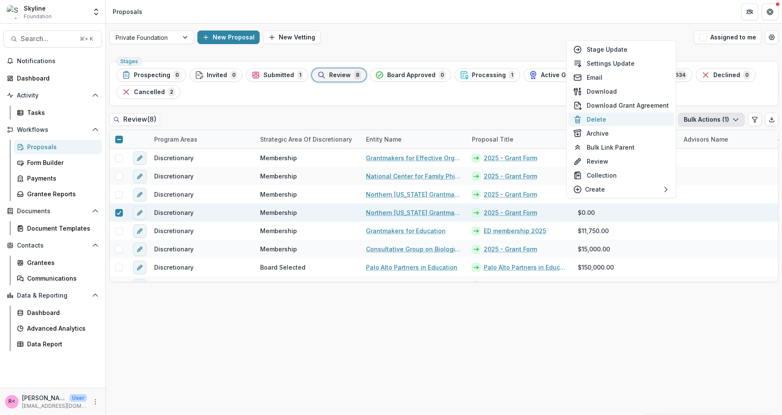
click at [612, 118] on button "Delete" at bounding box center [622, 119] width 106 height 14
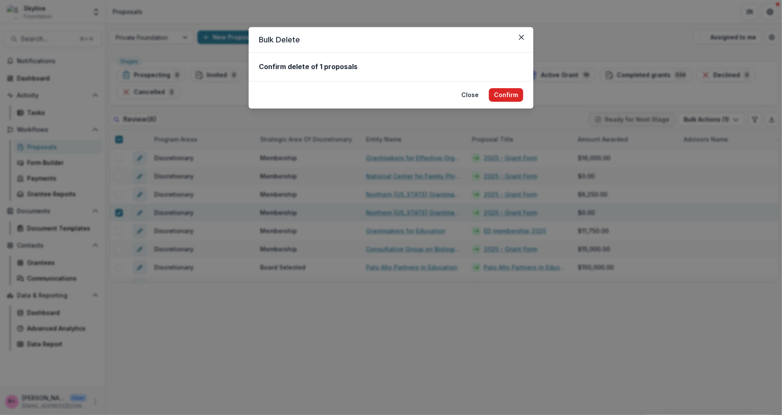
click at [499, 94] on button "Confirm" at bounding box center [506, 95] width 34 height 14
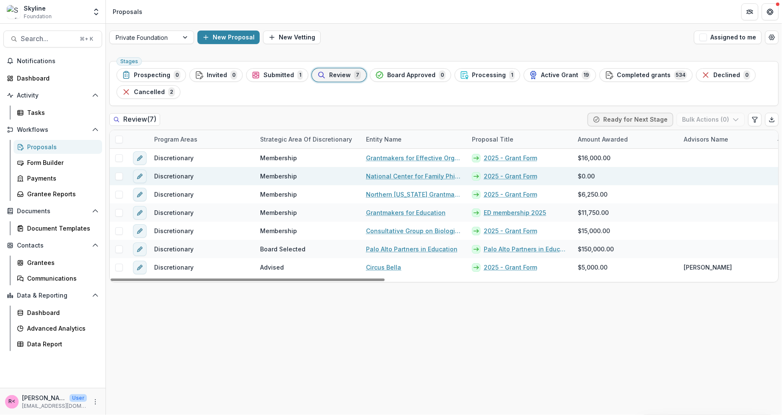
click at [417, 176] on link "National Center for Family Philanthropy Inc." at bounding box center [414, 176] width 96 height 9
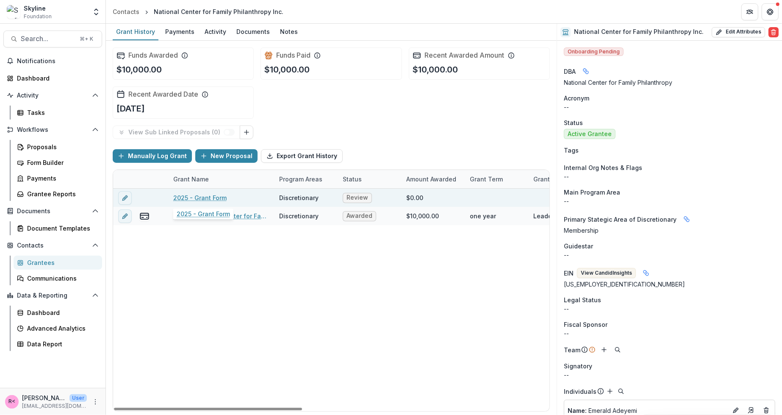
click at [210, 196] on link "2025 - Grant Form" at bounding box center [199, 197] width 53 height 9
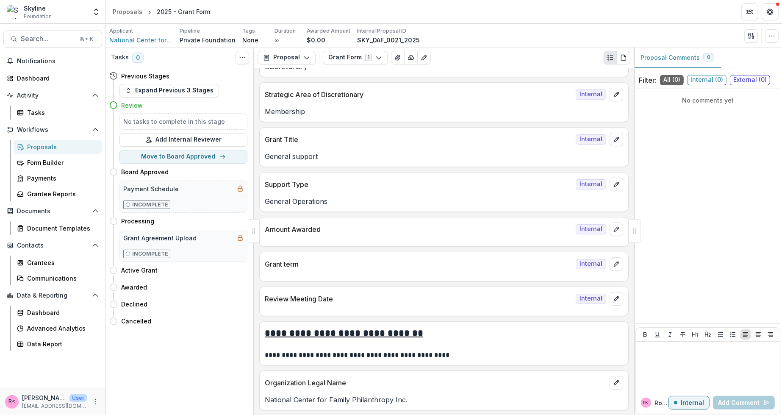
scroll to position [169, 0]
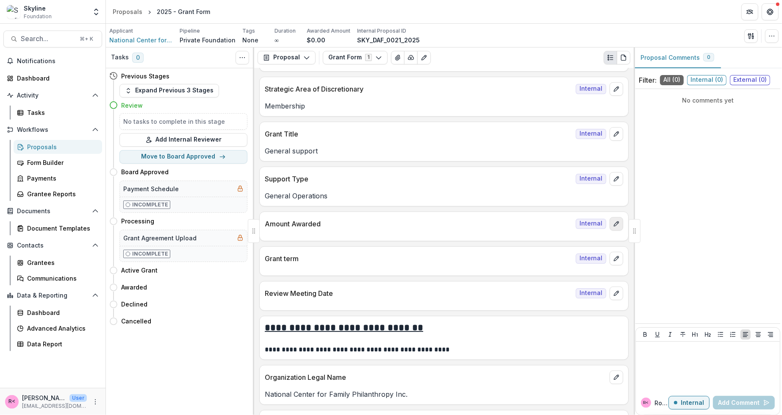
click at [614, 224] on button "edit" at bounding box center [617, 224] width 14 height 14
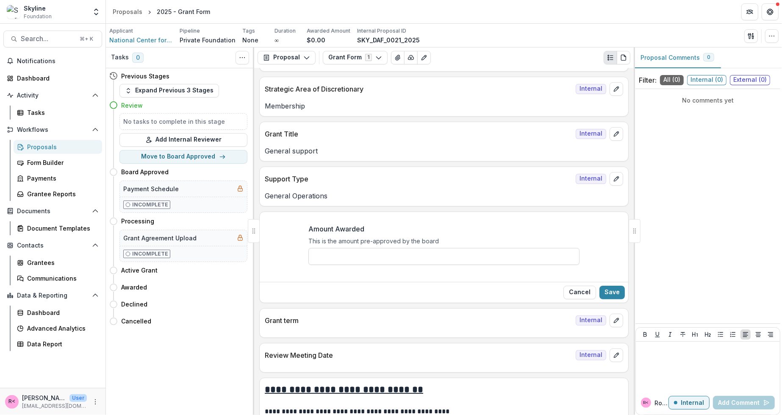
click at [361, 253] on input "Amount Awarded" at bounding box center [443, 256] width 271 height 17
paste input "*******"
type input "*******"
click at [610, 287] on button "Save" at bounding box center [611, 293] width 25 height 14
click at [615, 318] on icon "edit" at bounding box center [616, 320] width 7 height 7
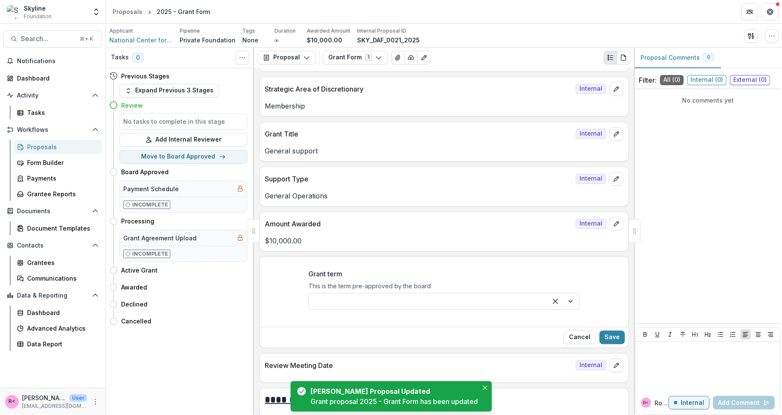
click at [386, 299] on div at bounding box center [427, 301] width 223 height 12
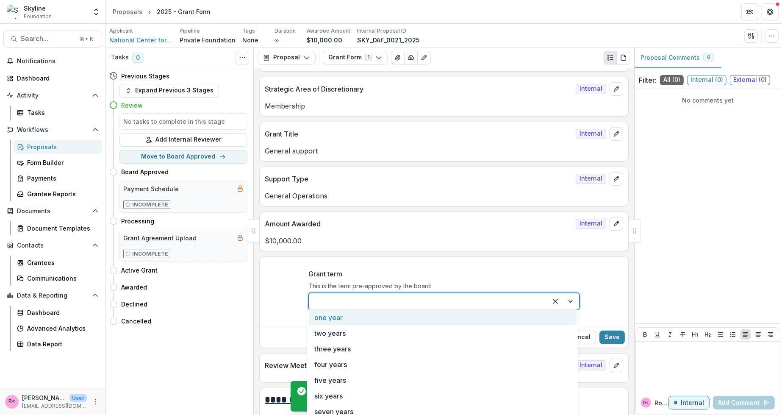
click at [364, 317] on div "one year" at bounding box center [443, 317] width 268 height 16
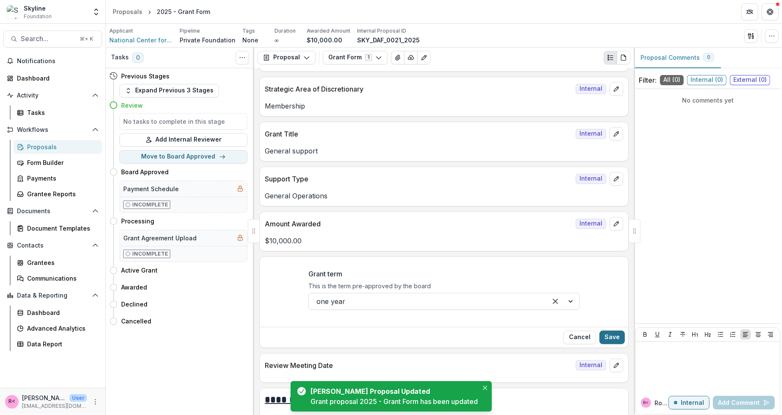
click at [611, 333] on button "Save" at bounding box center [611, 337] width 25 height 14
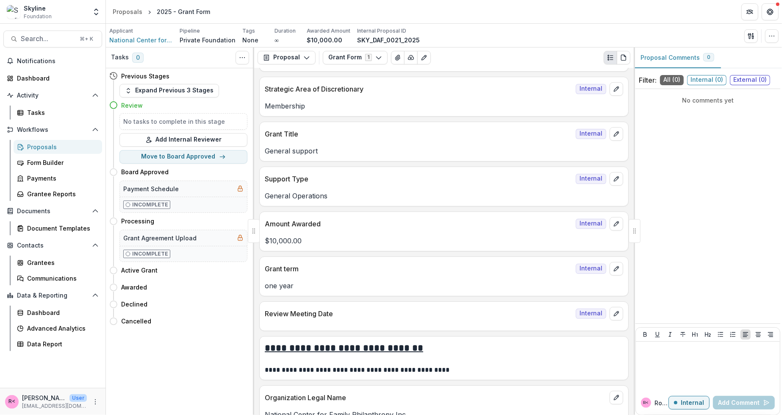
click at [77, 147] on div "Proposals" at bounding box center [61, 146] width 68 height 9
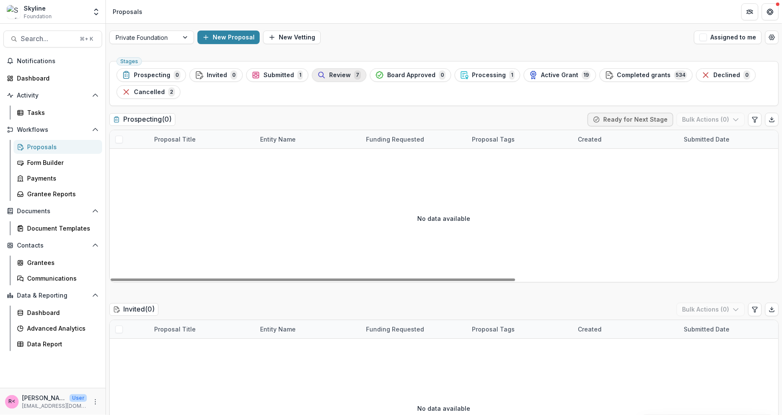
click at [340, 72] on span "Review" at bounding box center [340, 75] width 22 height 7
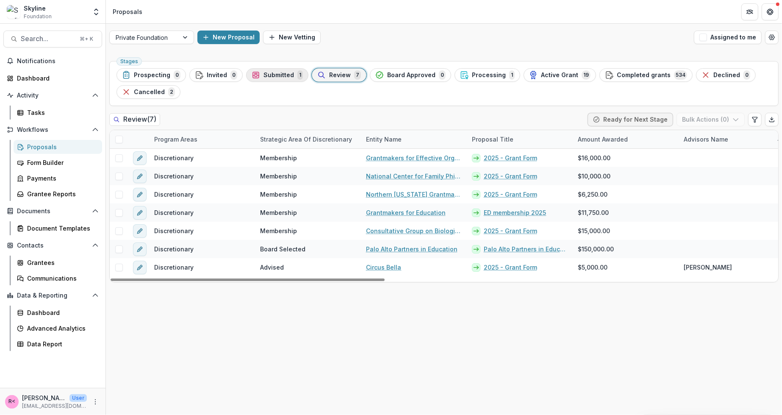
click at [285, 78] on span "Submitted" at bounding box center [279, 75] width 31 height 7
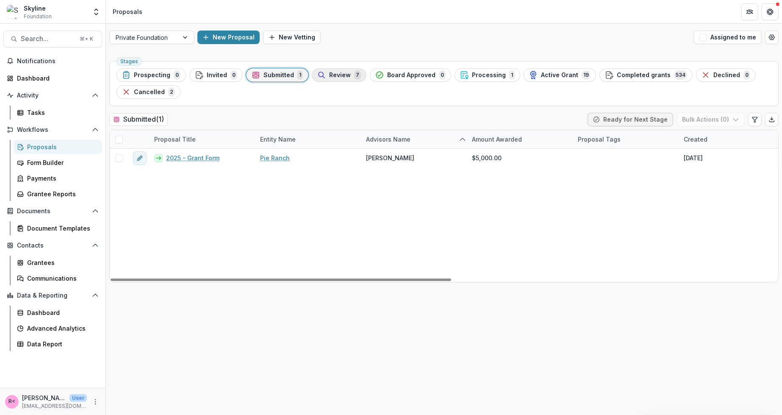
click at [336, 72] on span "Review" at bounding box center [340, 75] width 22 height 7
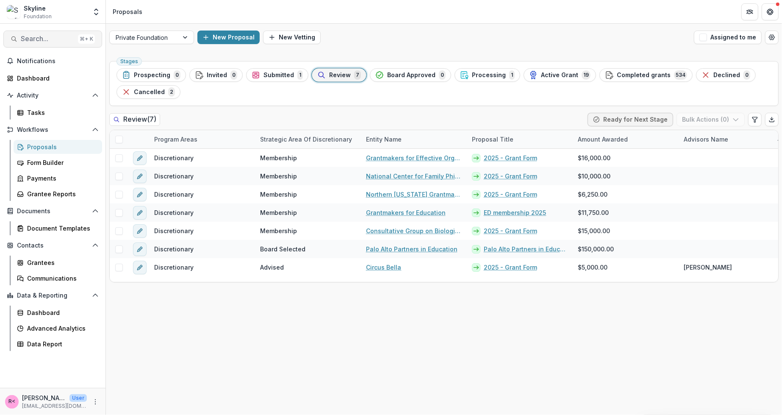
click at [55, 38] on span "Search..." at bounding box center [48, 39] width 54 height 8
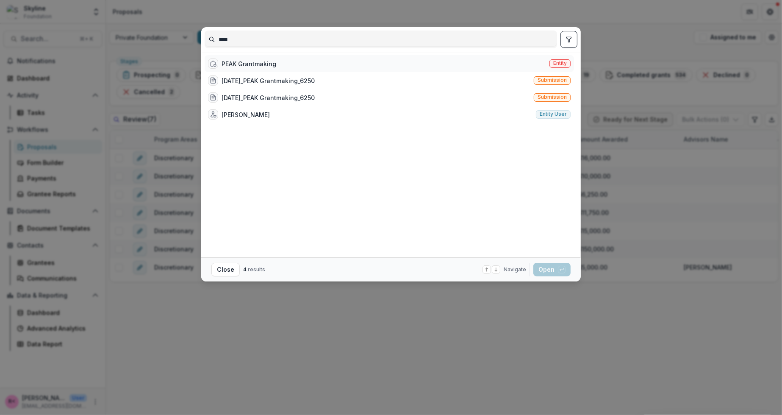
type input "****"
click at [310, 66] on div "PEAK Grantmaking Entity" at bounding box center [389, 63] width 369 height 17
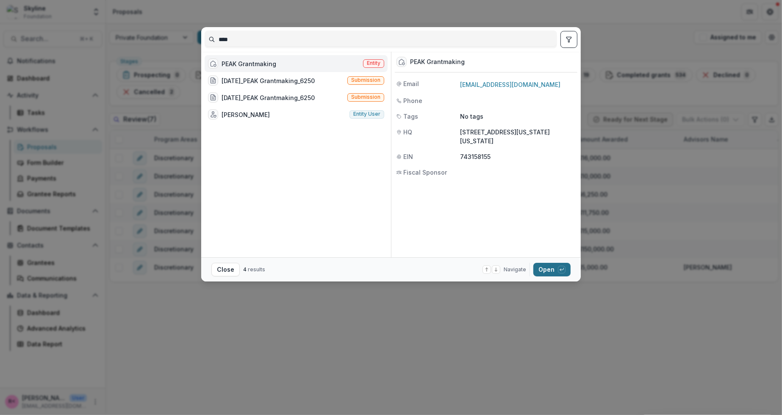
click at [556, 269] on button "Open with enter key" at bounding box center [551, 270] width 37 height 14
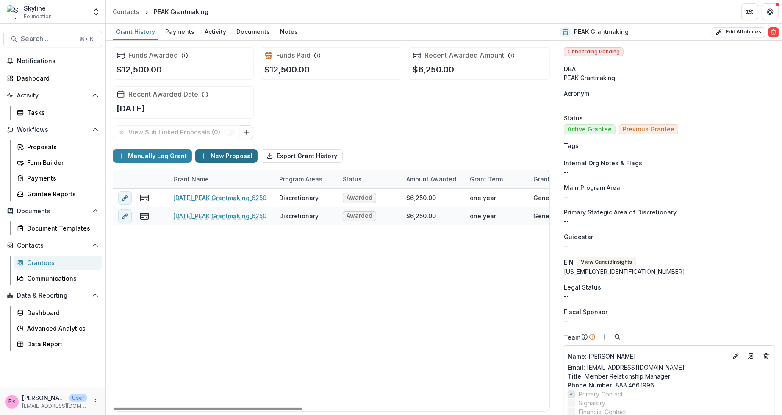
click at [216, 157] on button "New Proposal" at bounding box center [226, 156] width 62 height 14
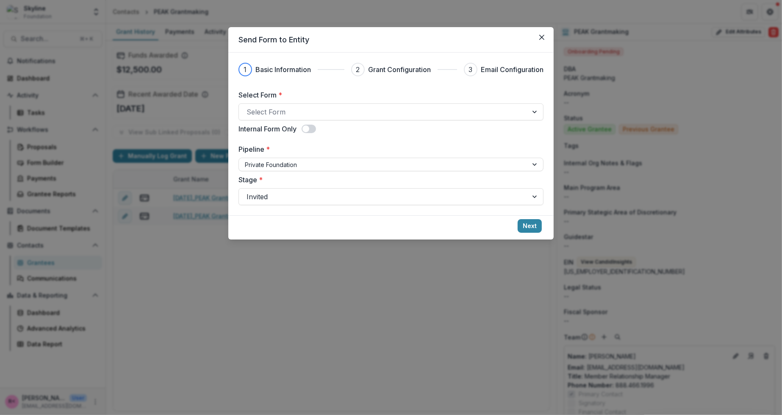
click at [382, 124] on div "Internal Form Only" at bounding box center [391, 129] width 305 height 10
click at [372, 111] on div at bounding box center [384, 112] width 274 height 12
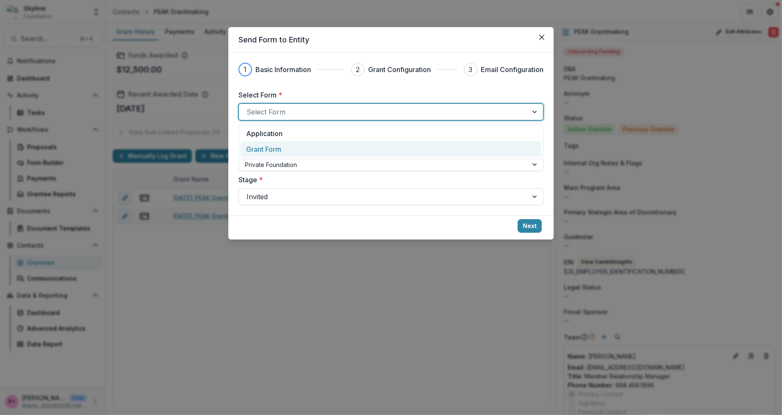
click at [356, 150] on div "Grant Form" at bounding box center [391, 149] width 290 height 10
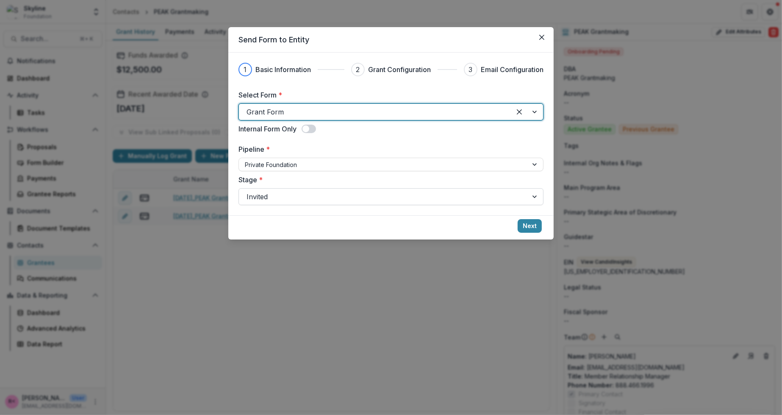
click at [336, 202] on div at bounding box center [384, 197] width 274 height 12
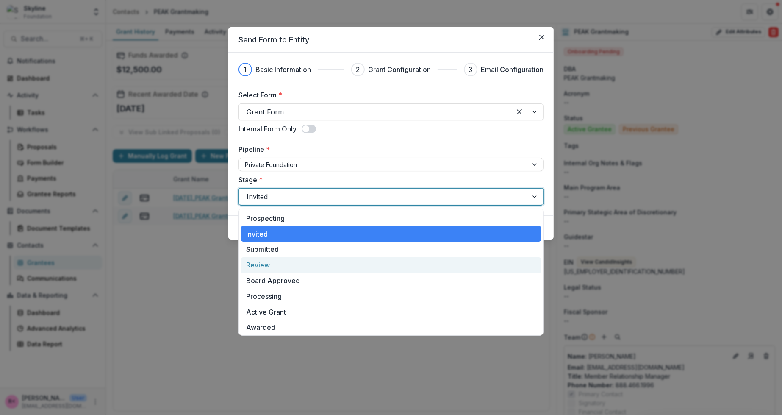
click at [328, 267] on div "Review" at bounding box center [391, 265] width 301 height 16
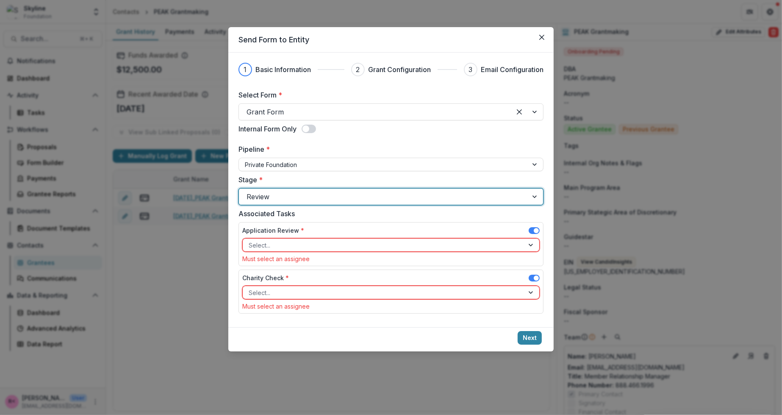
click at [531, 229] on span at bounding box center [534, 230] width 11 height 7
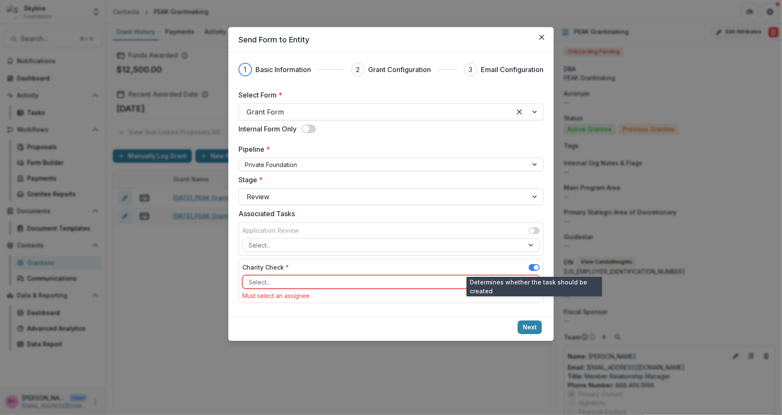
click at [534, 266] on span at bounding box center [536, 267] width 5 height 5
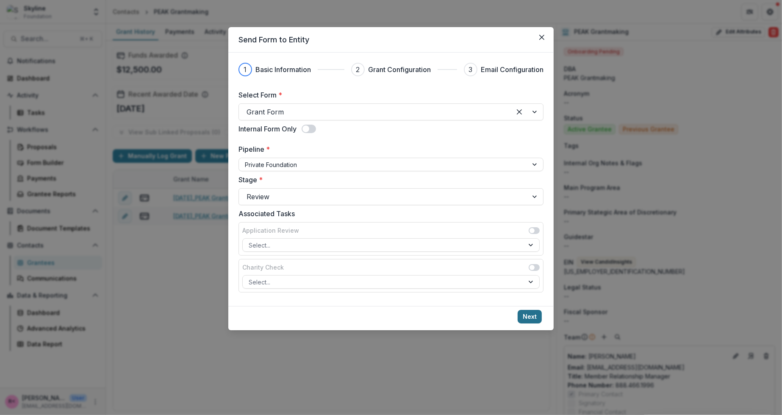
click at [536, 319] on button "Next" at bounding box center [530, 317] width 24 height 14
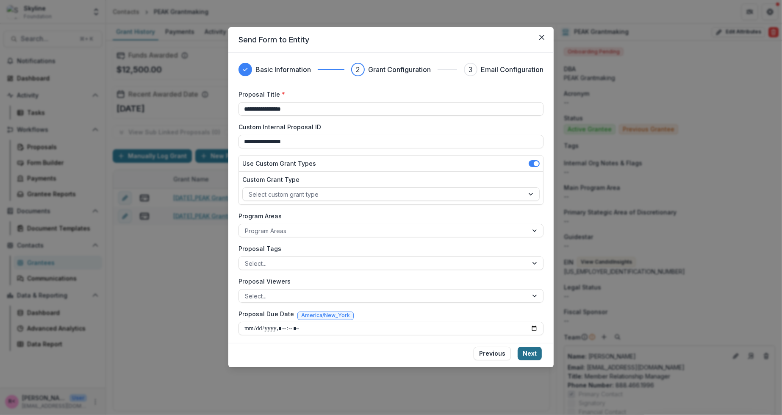
click at [526, 352] on button "Next" at bounding box center [530, 354] width 24 height 14
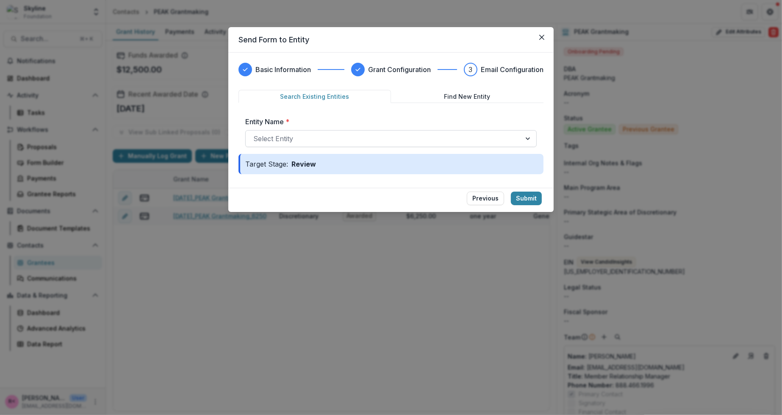
click at [346, 135] on div at bounding box center [383, 139] width 260 height 12
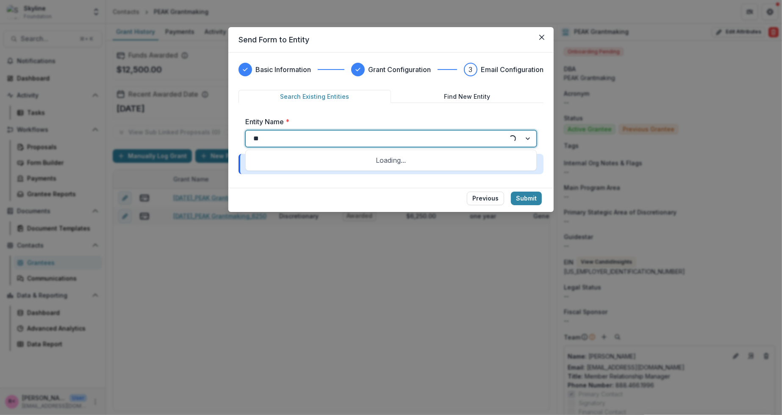
type input "*"
type input "****"
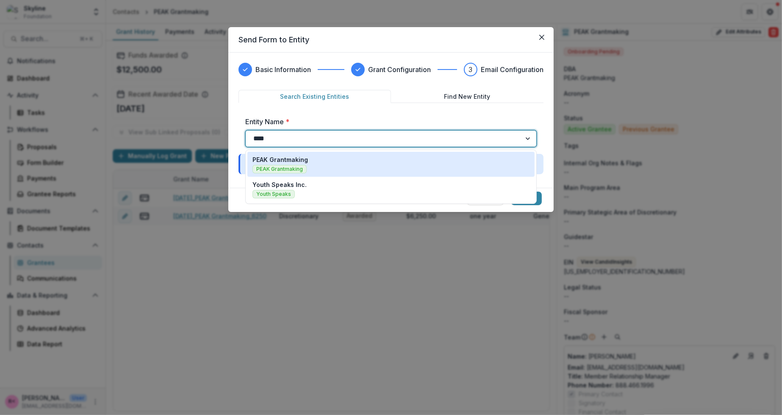
click at [318, 165] on div "PEAK Grantmaking PEAK Grantmaking" at bounding box center [391, 164] width 277 height 18
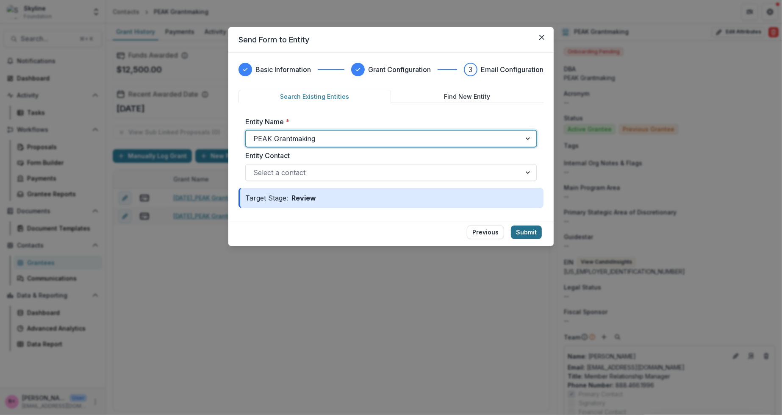
click at [529, 234] on button "Submit" at bounding box center [526, 232] width 31 height 14
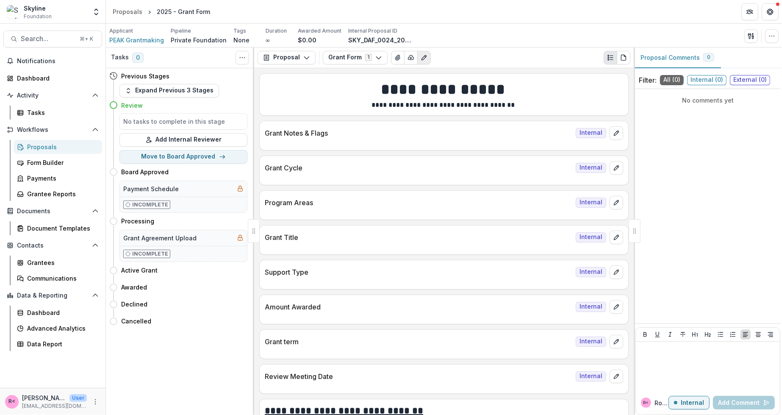
click at [422, 58] on icon "Edit as form" at bounding box center [424, 57] width 5 height 5
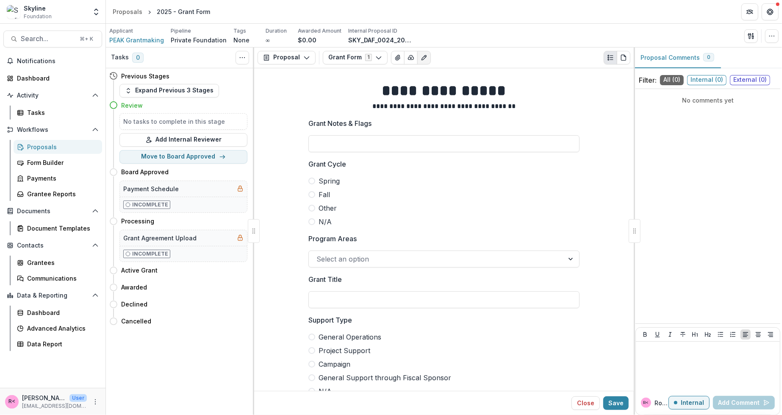
click at [324, 197] on span "Fall" at bounding box center [324, 194] width 11 height 10
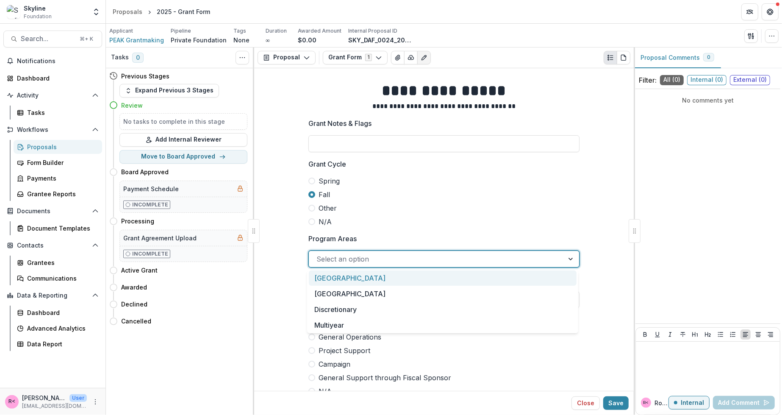
click at [331, 263] on div at bounding box center [436, 259] width 240 height 12
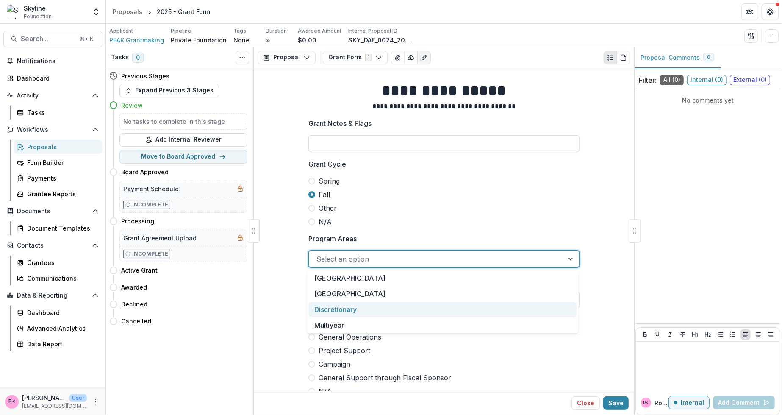
click at [336, 312] on div "Discretionary" at bounding box center [443, 310] width 268 height 16
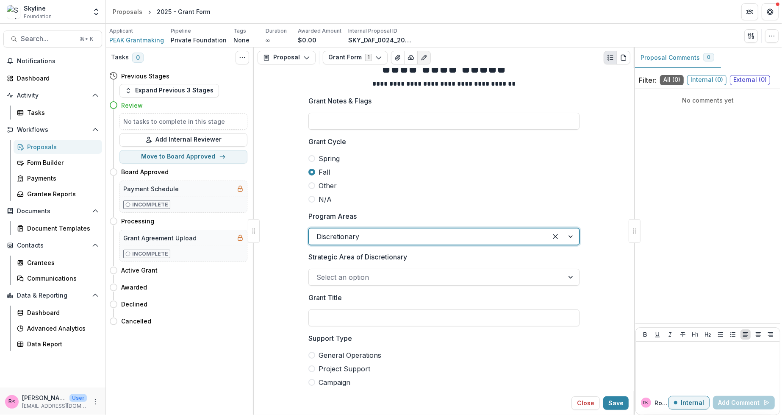
scroll to position [24, 0]
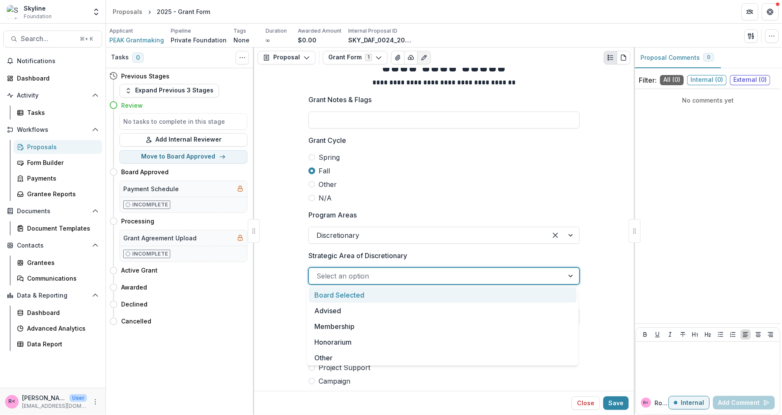
click at [332, 277] on div at bounding box center [436, 276] width 240 height 12
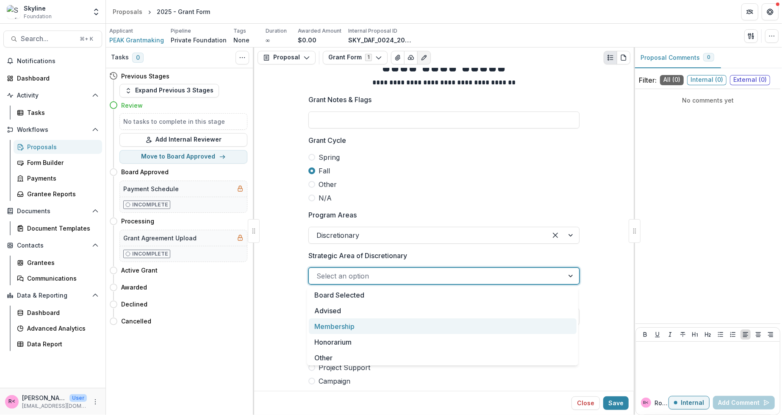
click at [339, 328] on div "Membership" at bounding box center [443, 326] width 268 height 16
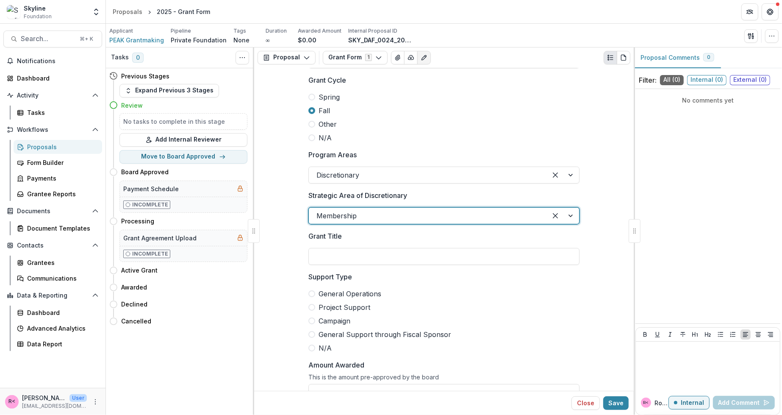
scroll to position [85, 0]
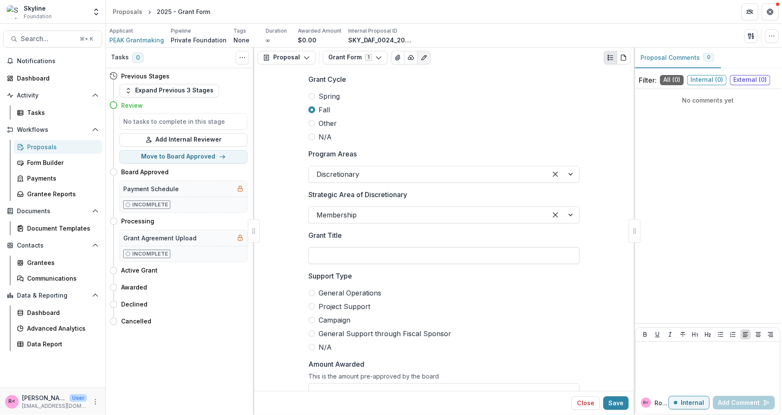
click at [338, 261] on input "Grant Title" at bounding box center [443, 255] width 271 height 17
type input "**********"
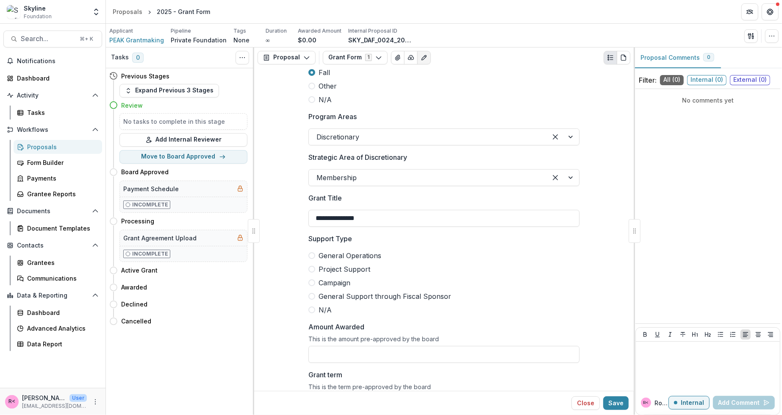
scroll to position [126, 0]
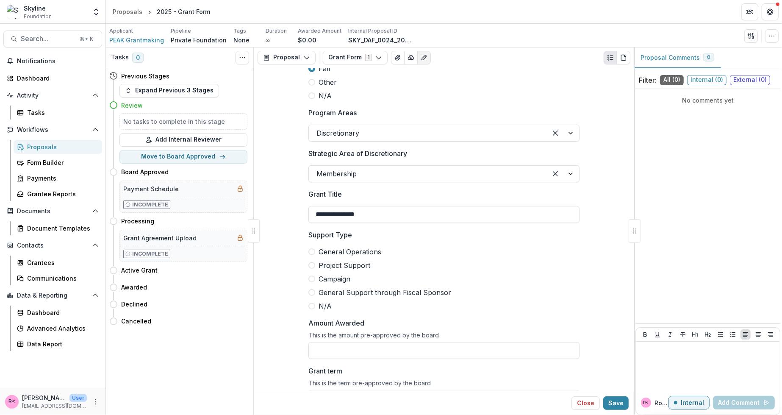
click at [347, 253] on span "General Operations" at bounding box center [350, 252] width 63 height 10
click at [345, 349] on input "Amount Awarded" at bounding box center [443, 350] width 271 height 17
paste input "*******"
drag, startPoint x: 342, startPoint y: 350, endPoint x: 289, endPoint y: 353, distance: 52.7
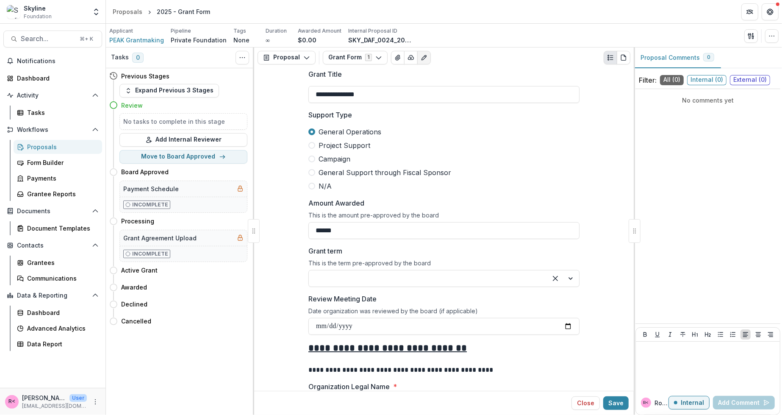
scroll to position [250, 0]
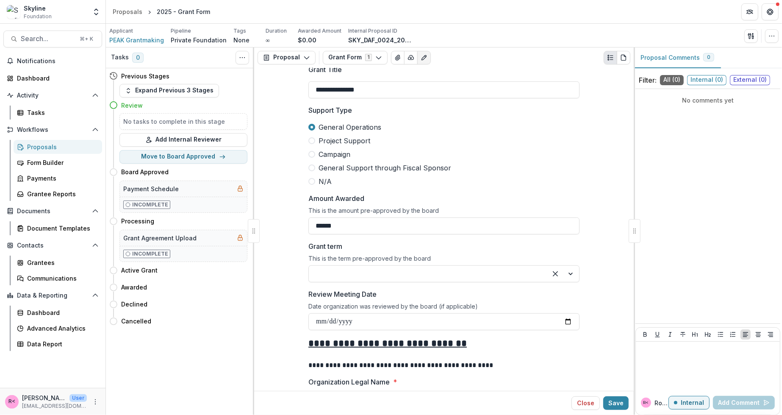
type input "******"
click at [572, 271] on div at bounding box center [563, 274] width 32 height 16
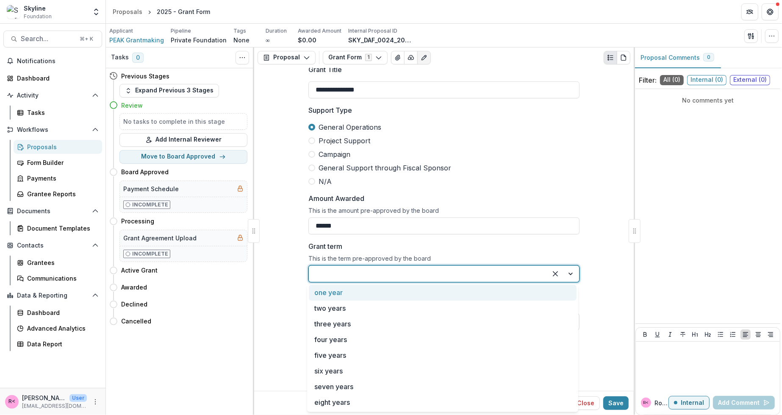
click at [515, 295] on div "one year" at bounding box center [443, 293] width 268 height 16
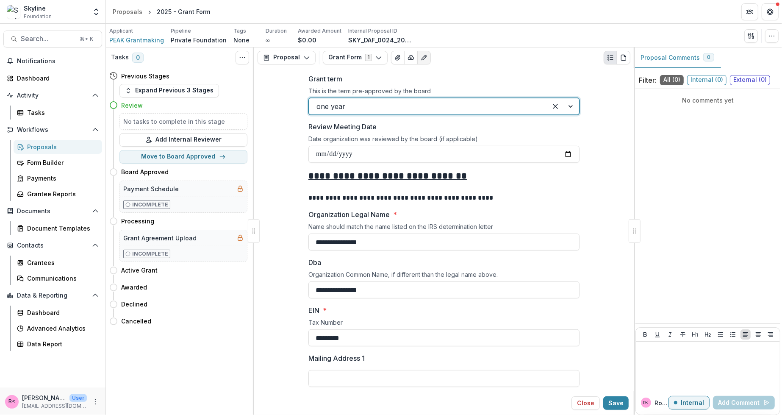
scroll to position [422, 0]
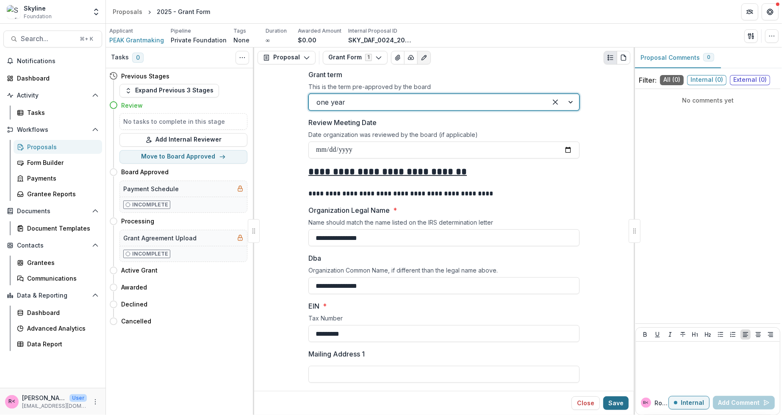
click at [615, 401] on button "Save" at bounding box center [615, 403] width 25 height 14
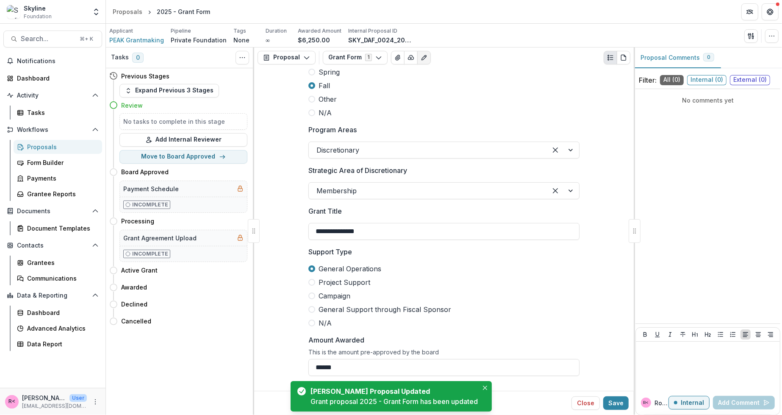
scroll to position [0, 0]
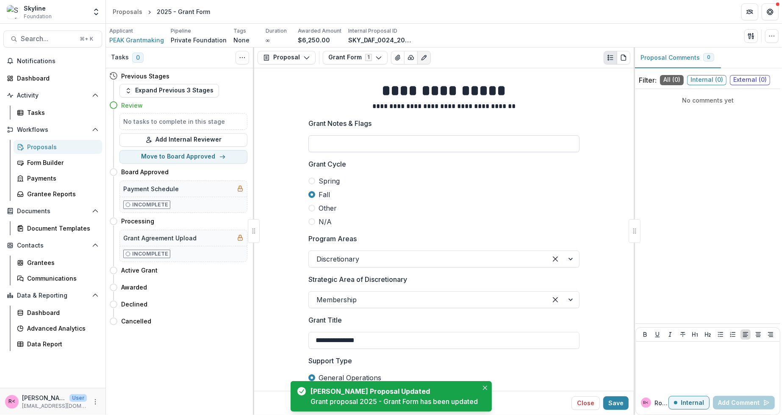
click at [482, 145] on input "Grant Notes & Flags" at bounding box center [443, 143] width 271 height 17
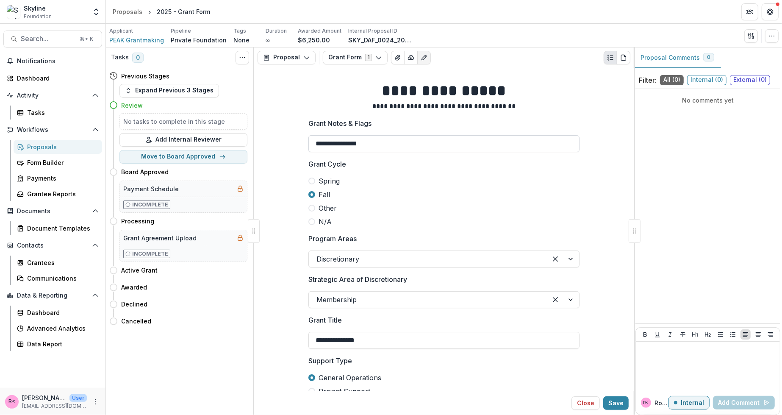
paste input "********"
click at [315, 143] on input "**********" at bounding box center [443, 143] width 271 height 17
type input "**********"
click at [615, 396] on button "Save" at bounding box center [615, 403] width 25 height 14
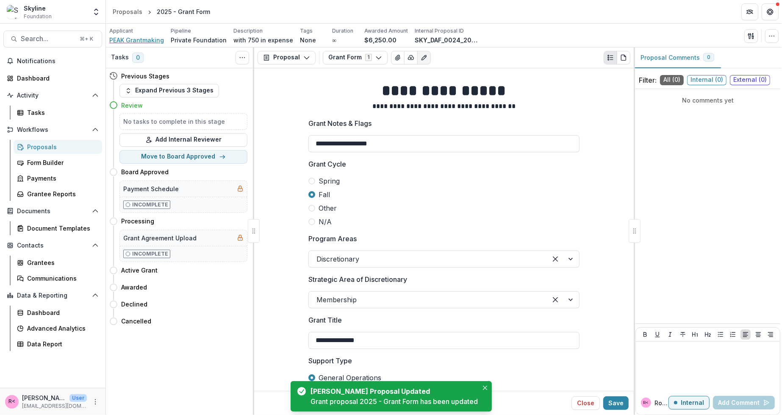
click at [145, 40] on span "PEAK Grantmaking" at bounding box center [136, 40] width 55 height 9
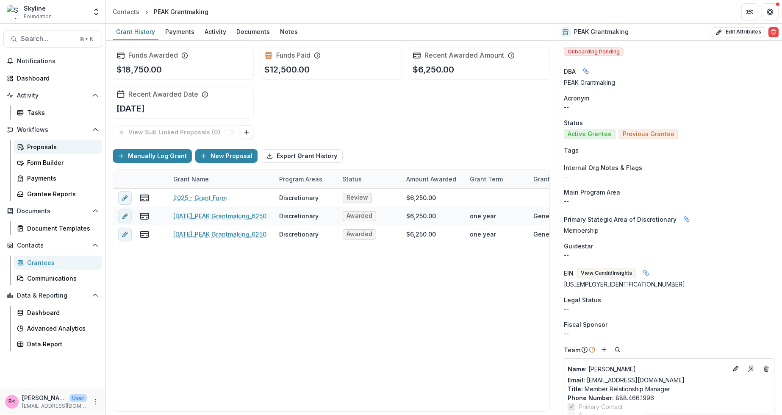
click at [53, 148] on div "Proposals" at bounding box center [61, 146] width 68 height 9
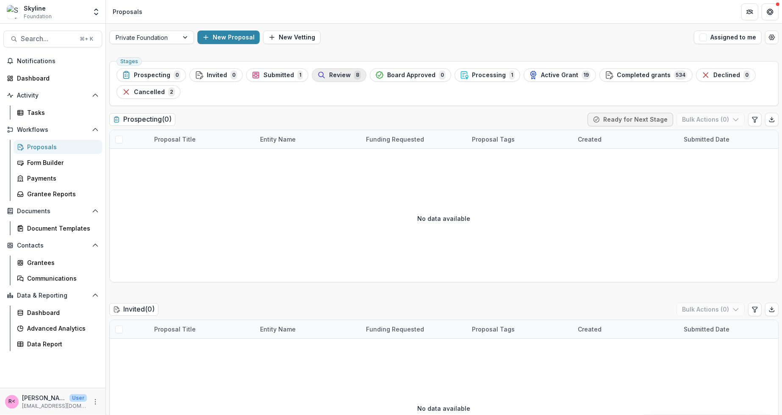
click at [341, 76] on span "Review" at bounding box center [340, 75] width 22 height 7
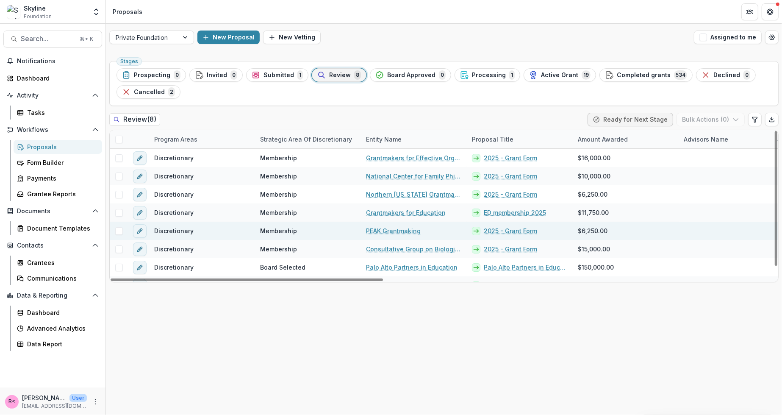
scroll to position [12, 0]
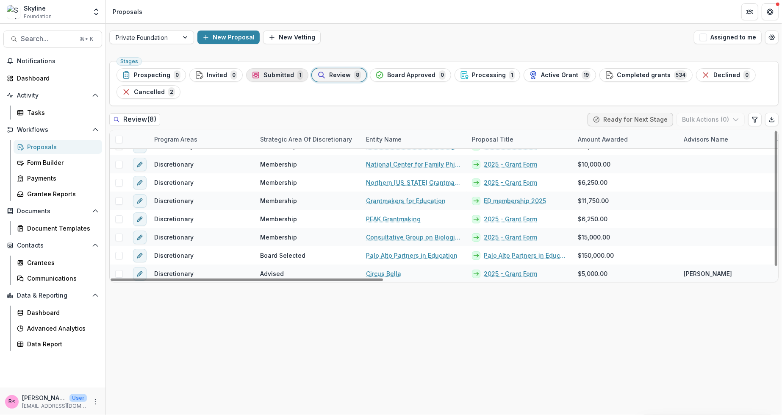
click at [289, 74] on div "Submitted 1" at bounding box center [277, 74] width 51 height 9
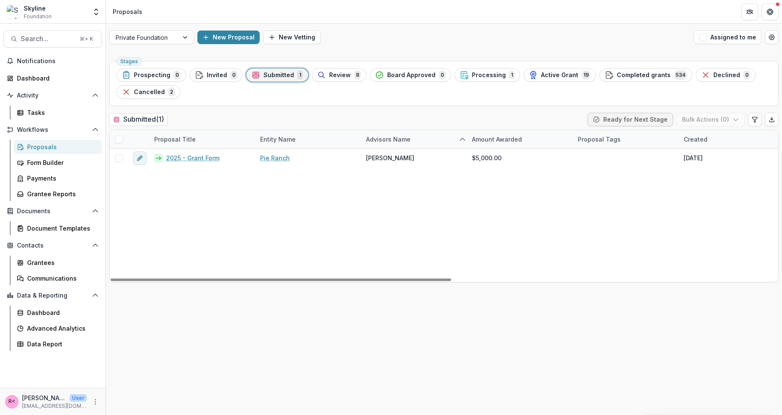
click at [236, 197] on div "2025 - Grant Form Pie Ranch Angie Chen $5,000.00 Sep 21, 2025 -- Grant Form 0" at bounding box center [765, 215] width 1310 height 133
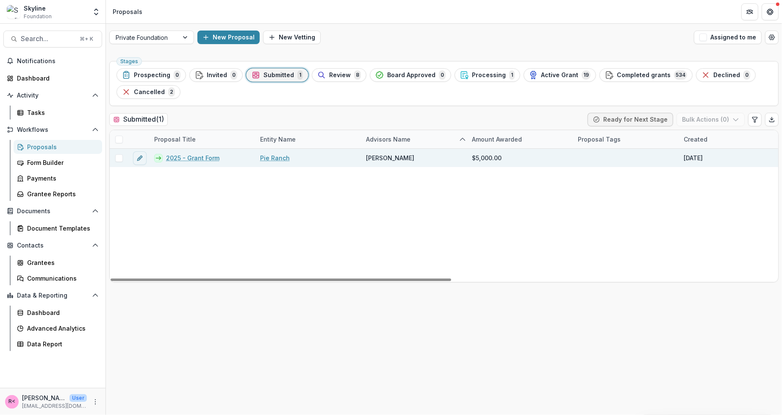
click at [207, 158] on link "2025 - Grant Form" at bounding box center [192, 157] width 53 height 9
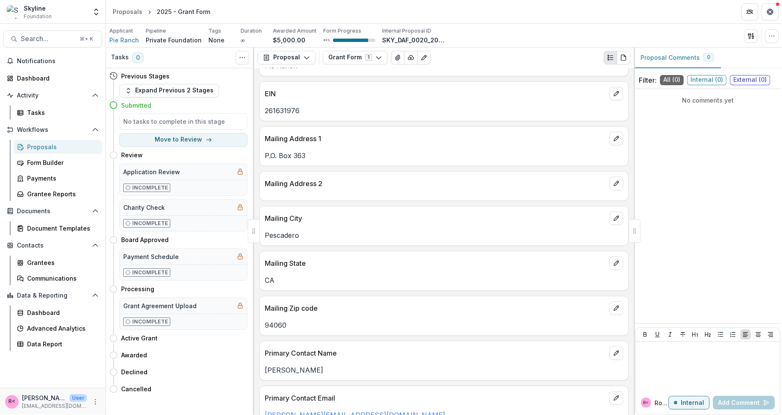
scroll to position [729, 0]
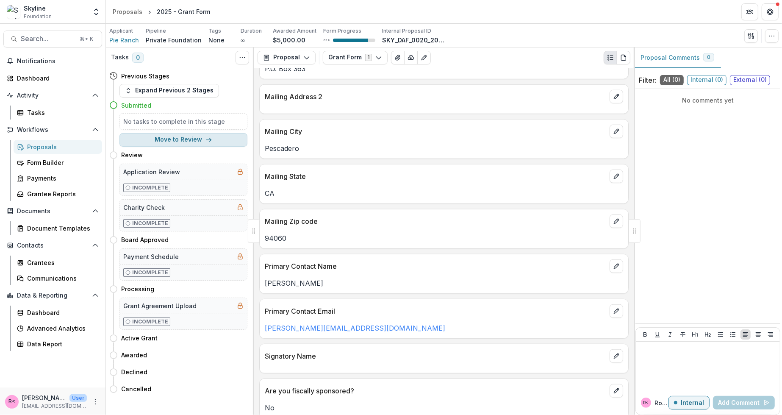
click at [174, 139] on button "Move to Review" at bounding box center [183, 140] width 128 height 14
select select "******"
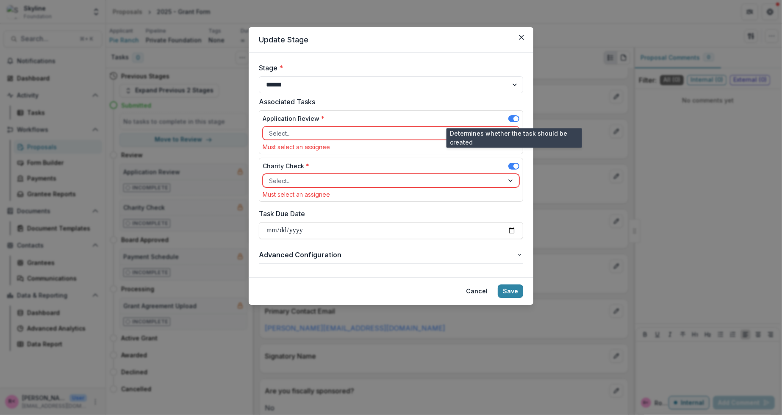
click at [509, 117] on span at bounding box center [513, 118] width 11 height 7
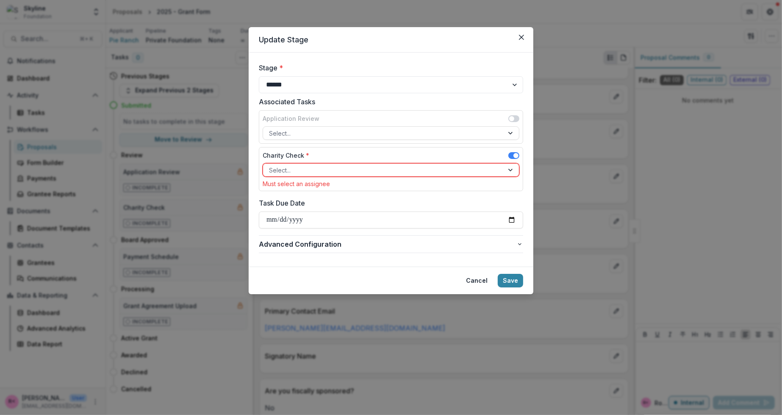
click at [513, 169] on div at bounding box center [511, 170] width 15 height 13
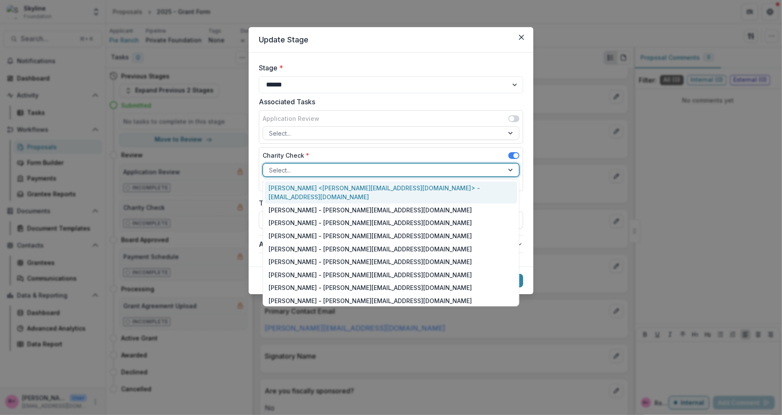
click at [417, 189] on div "Rose Brookhouse <rose@skylinefoundation.org> - rose@skylinefoundation.org" at bounding box center [391, 192] width 253 height 22
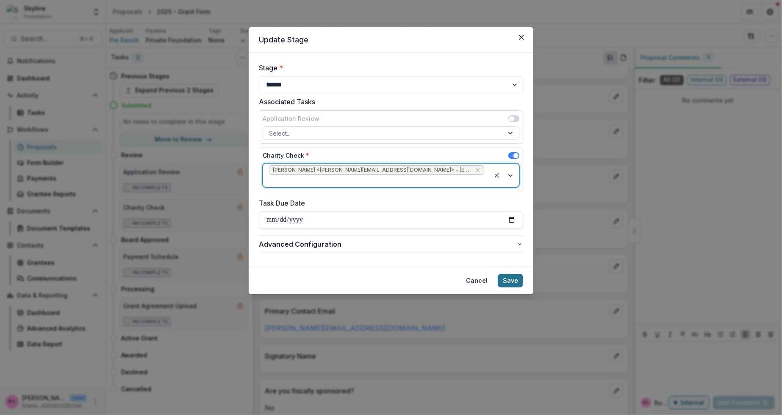
click at [516, 274] on button "Save" at bounding box center [510, 281] width 25 height 14
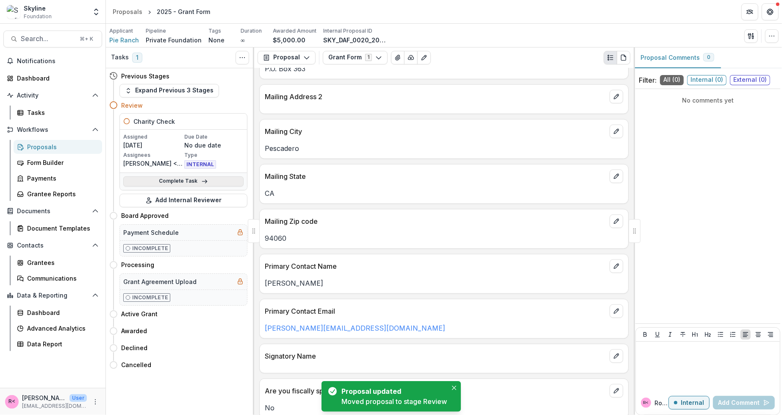
click at [219, 183] on link "Complete Task" at bounding box center [183, 181] width 120 height 10
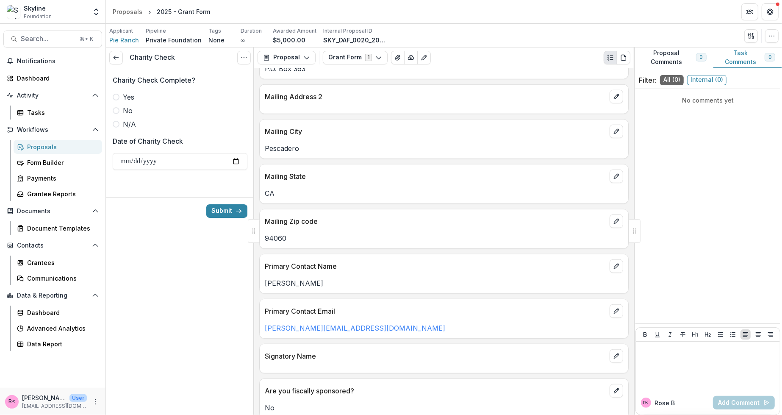
click at [134, 93] on span "Yes" at bounding box center [128, 97] width 11 height 10
click at [223, 211] on button "Submit" at bounding box center [226, 211] width 41 height 14
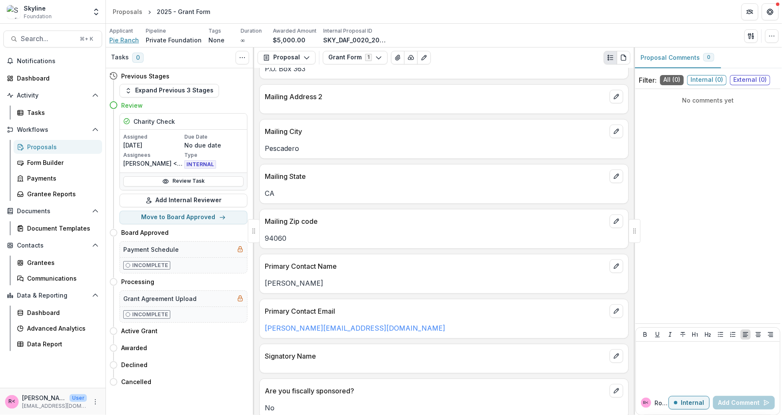
click at [121, 39] on span "Pie Ranch" at bounding box center [124, 40] width 30 height 9
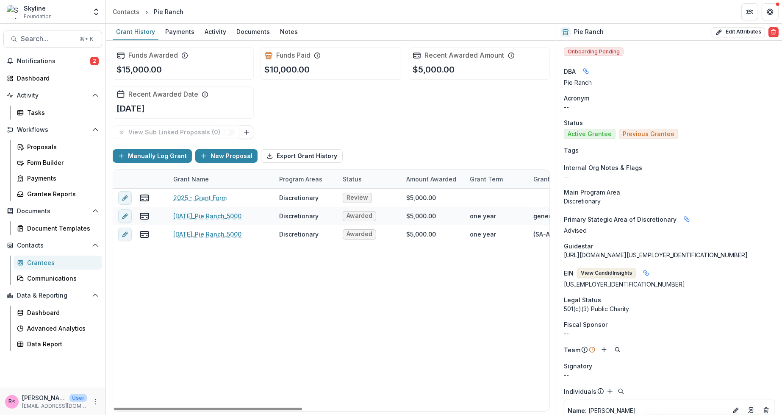
click at [608, 269] on button "View Candid Insights" at bounding box center [606, 273] width 59 height 10
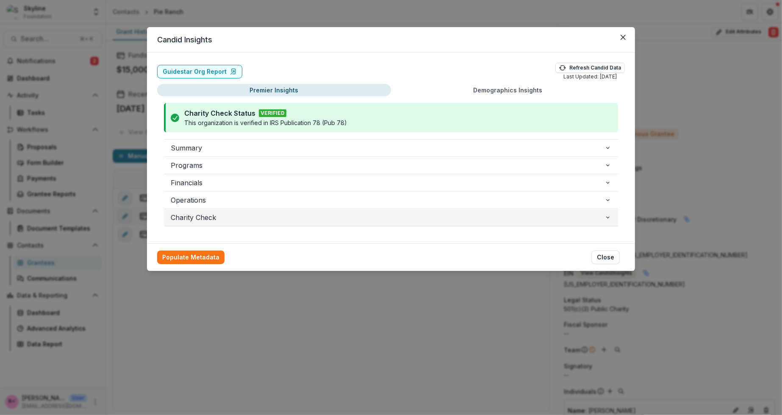
click at [197, 213] on span "Charity Check" at bounding box center [388, 217] width 434 height 10
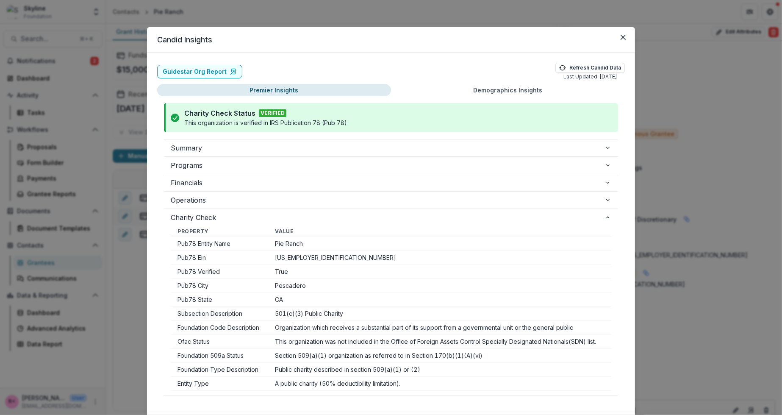
scroll to position [51, 0]
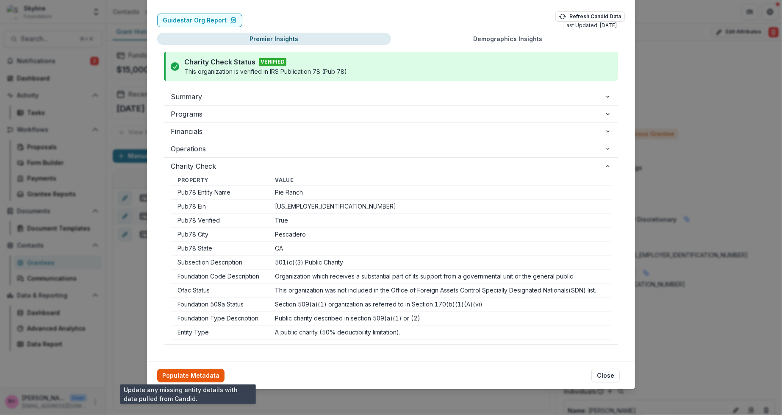
click at [204, 380] on button "Populate Metadata" at bounding box center [190, 376] width 67 height 14
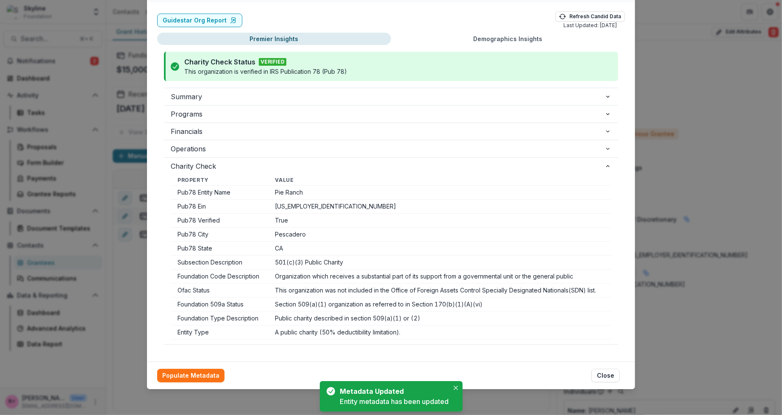
click at [204, 395] on div "Candid Insights Guidestar Org Report Refresh Candid Data Last Updated: 08/25/20…" at bounding box center [391, 207] width 782 height 415
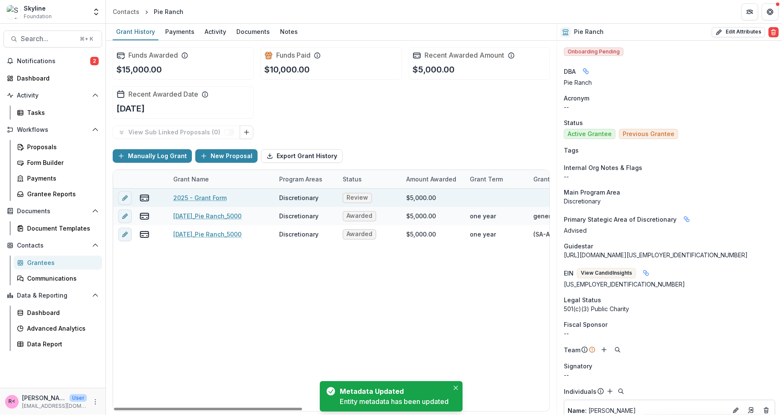
click at [211, 197] on link "2025 - Grant Form" at bounding box center [199, 197] width 53 height 9
